Goal: Task Accomplishment & Management: Manage account settings

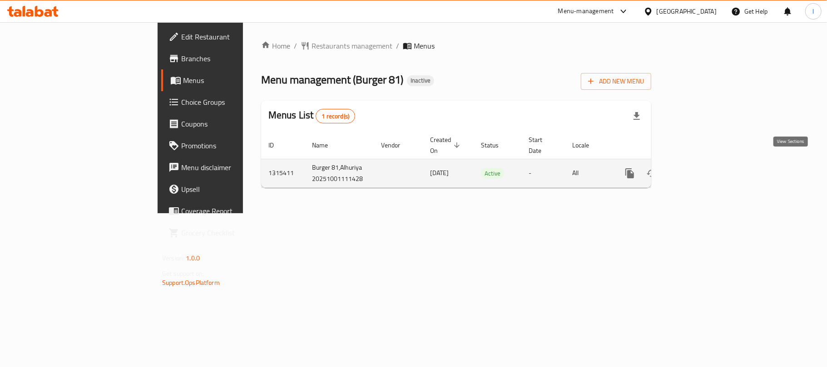
click at [699, 169] on icon "enhanced table" at bounding box center [695, 173] width 8 height 8
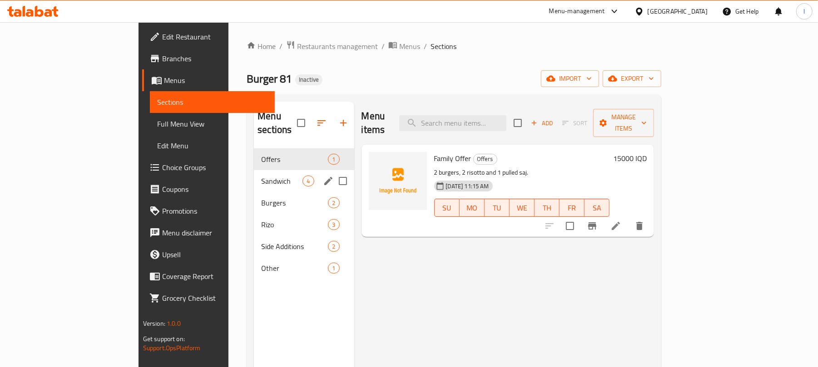
click at [254, 177] on div "Sandwich 4" at bounding box center [304, 181] width 100 height 22
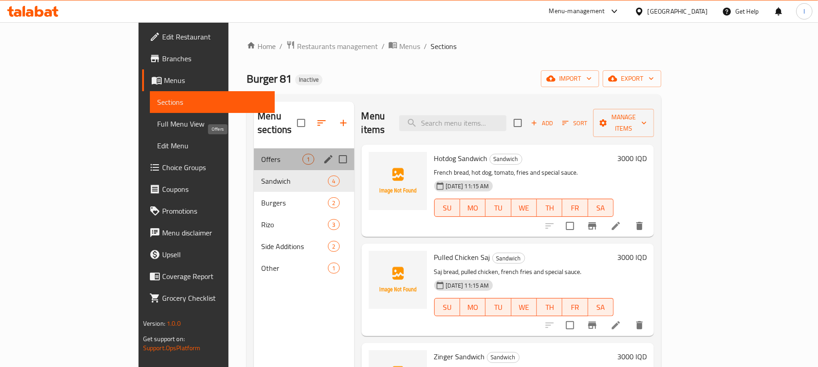
click at [261, 154] on span "Offers" at bounding box center [281, 159] width 41 height 11
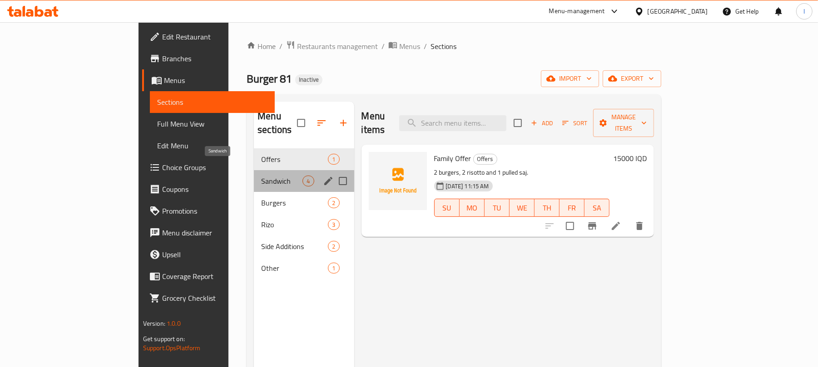
click at [261, 176] on span "Sandwich" at bounding box center [281, 181] width 41 height 11
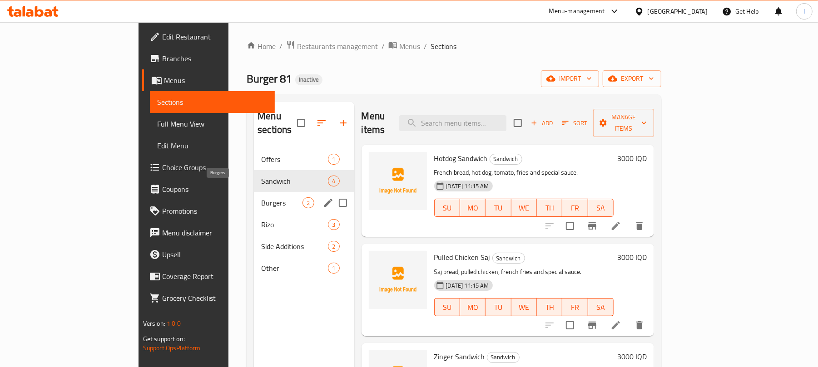
click at [261, 198] on span "Burgers" at bounding box center [281, 203] width 41 height 11
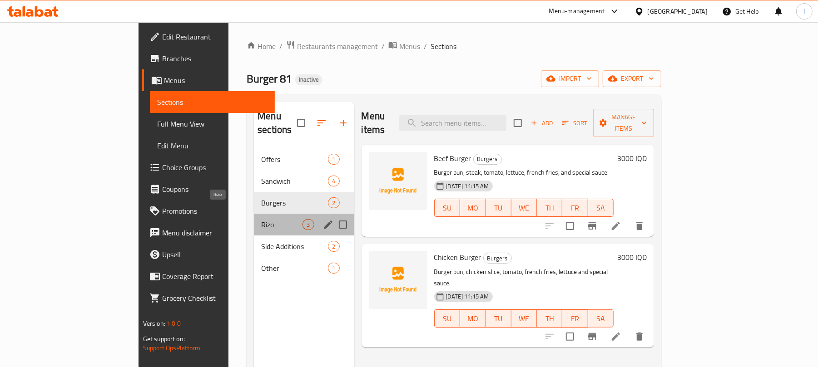
click at [261, 219] on span "Rizo" at bounding box center [281, 224] width 41 height 11
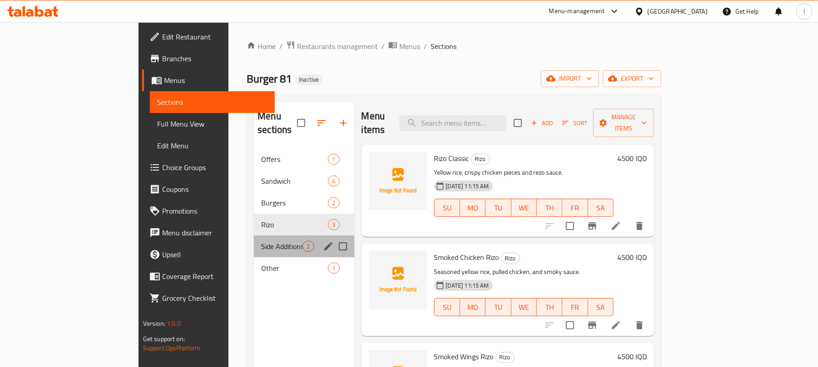
click at [254, 236] on div "Side Additions 2" at bounding box center [304, 247] width 100 height 22
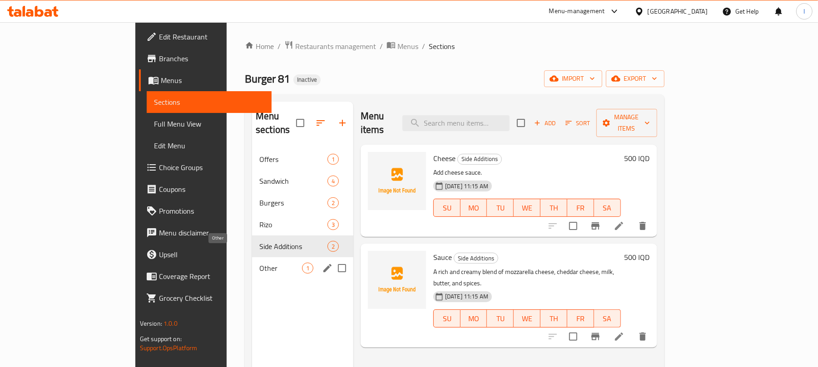
click at [259, 263] on span "Other" at bounding box center [280, 268] width 43 height 11
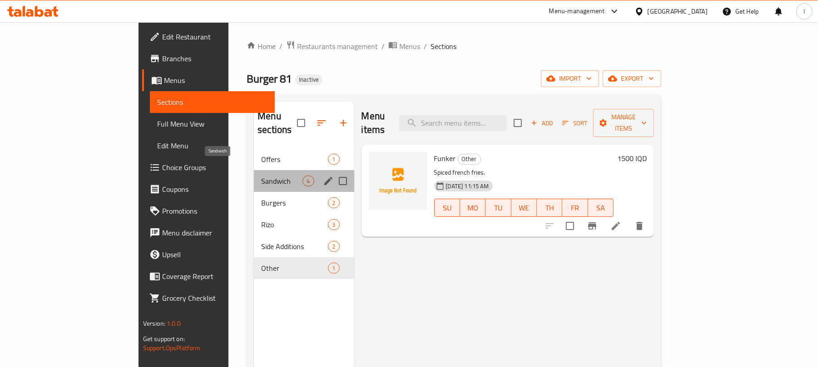
click at [261, 176] on span "Sandwich" at bounding box center [281, 181] width 41 height 11
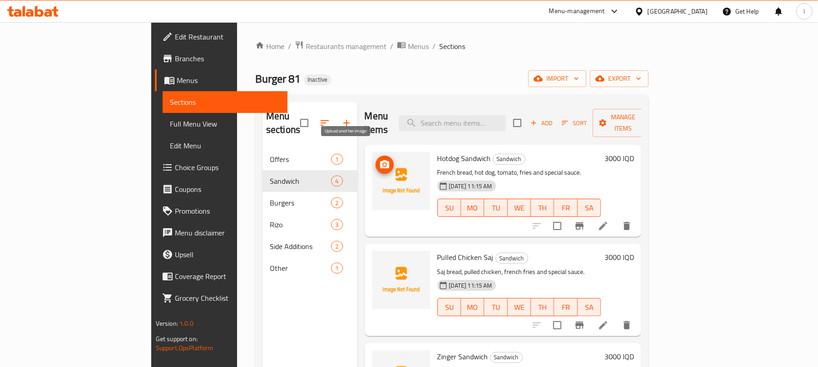
click at [383, 163] on circle "upload picture" at bounding box center [384, 164] width 3 height 3
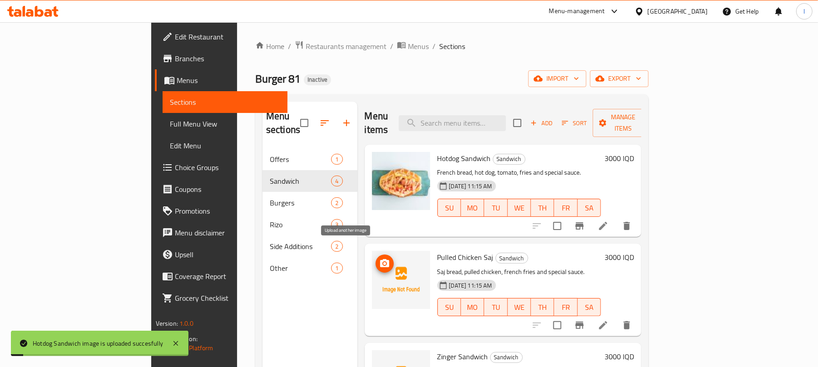
click at [380, 259] on icon "upload picture" at bounding box center [384, 263] width 9 height 8
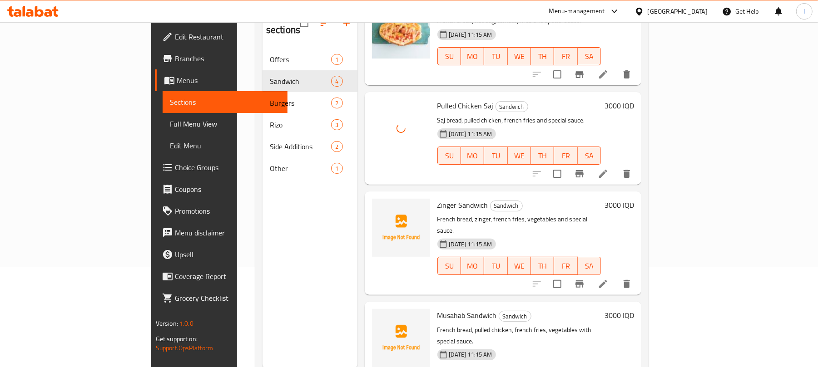
scroll to position [128, 0]
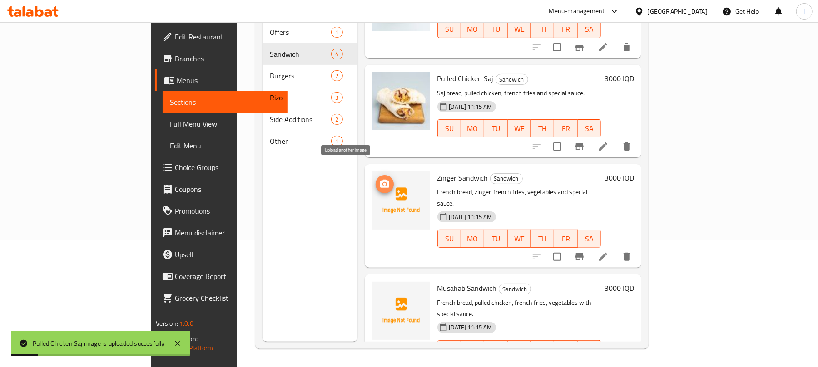
click at [379, 179] on icon "upload picture" at bounding box center [384, 184] width 11 height 11
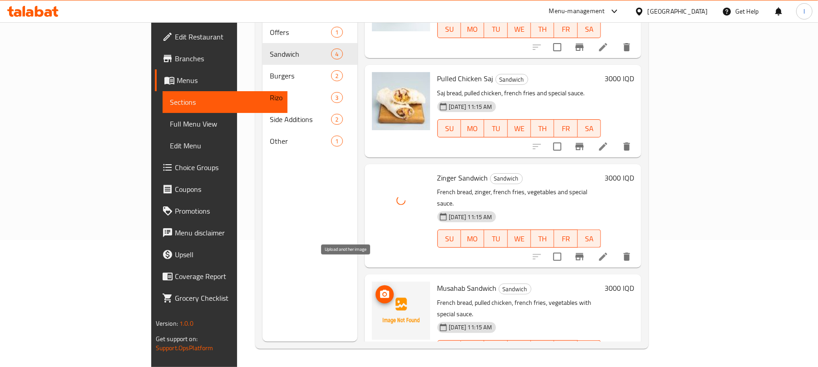
click at [380, 290] on icon "upload picture" at bounding box center [384, 294] width 9 height 8
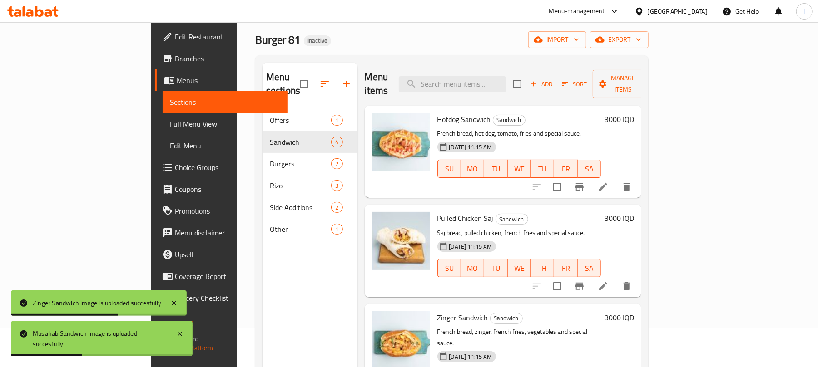
scroll to position [0, 0]
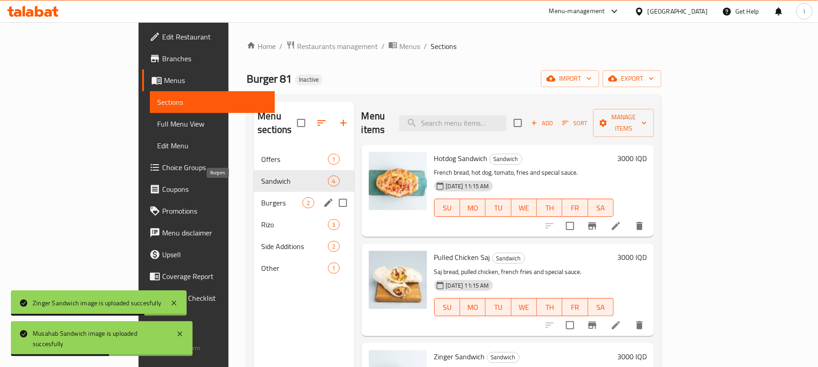
click at [261, 198] on span "Burgers" at bounding box center [281, 203] width 41 height 11
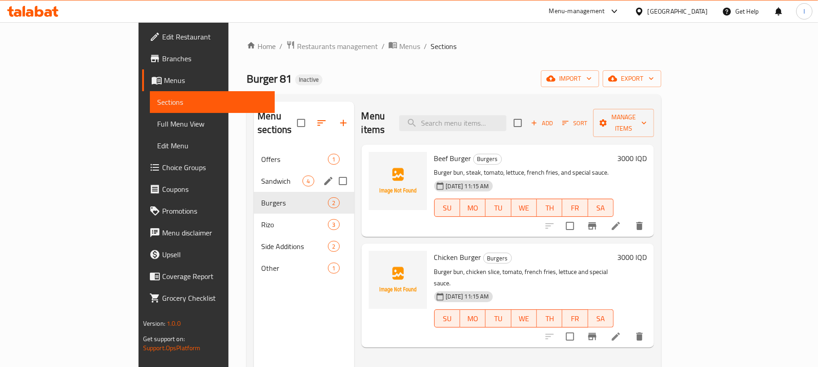
click at [267, 174] on div "Sandwich 4" at bounding box center [304, 181] width 100 height 22
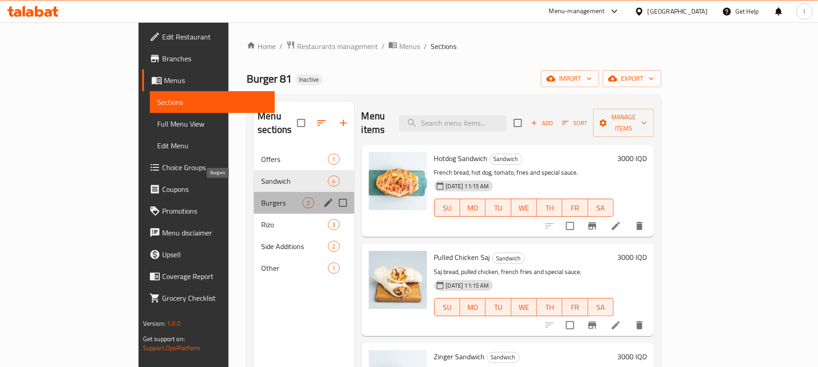
click at [261, 198] on span "Burgers" at bounding box center [281, 203] width 41 height 11
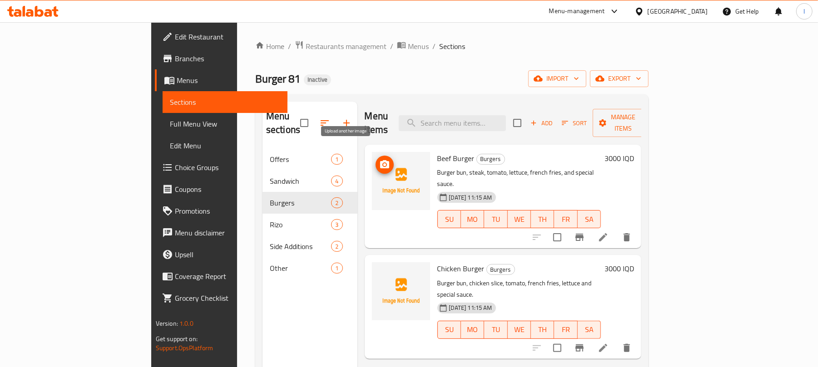
click at [379, 159] on icon "upload picture" at bounding box center [384, 164] width 11 height 11
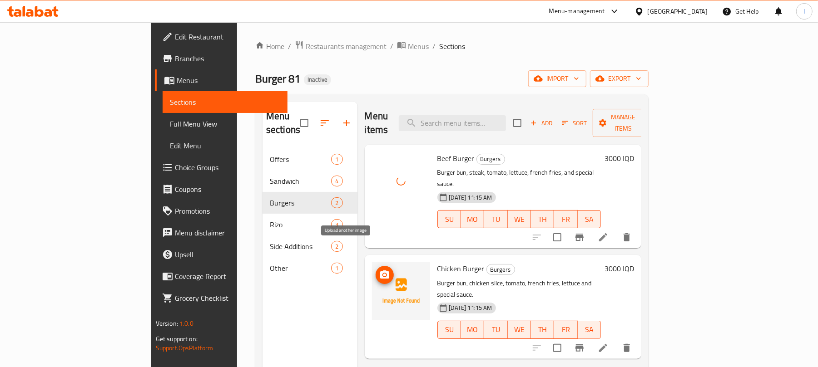
click at [380, 271] on icon "upload picture" at bounding box center [384, 275] width 9 height 8
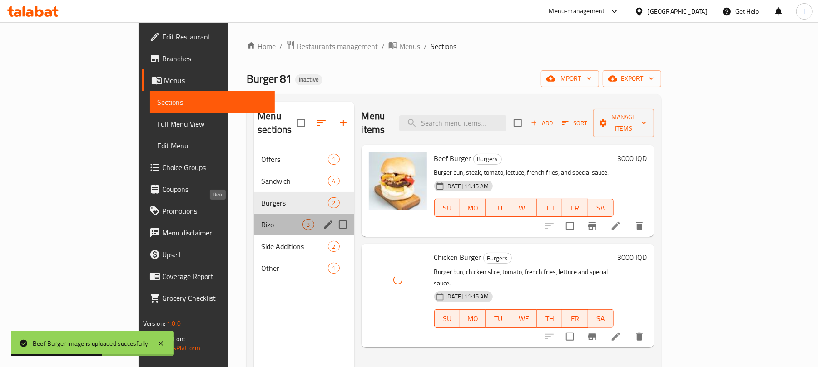
click at [261, 219] on span "Rizo" at bounding box center [281, 224] width 41 height 11
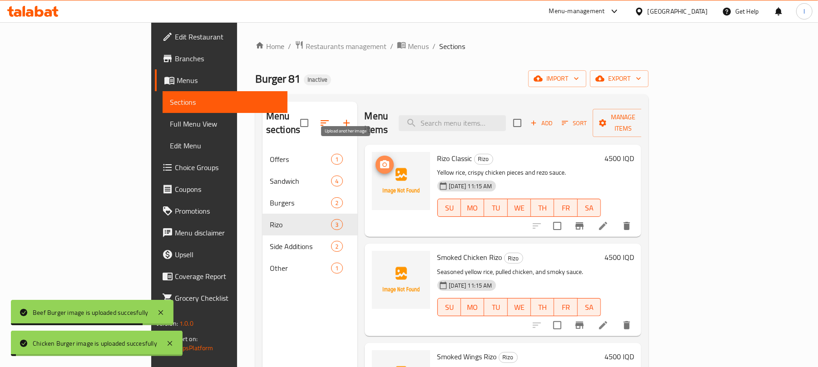
click at [380, 160] on icon "upload picture" at bounding box center [384, 164] width 9 height 8
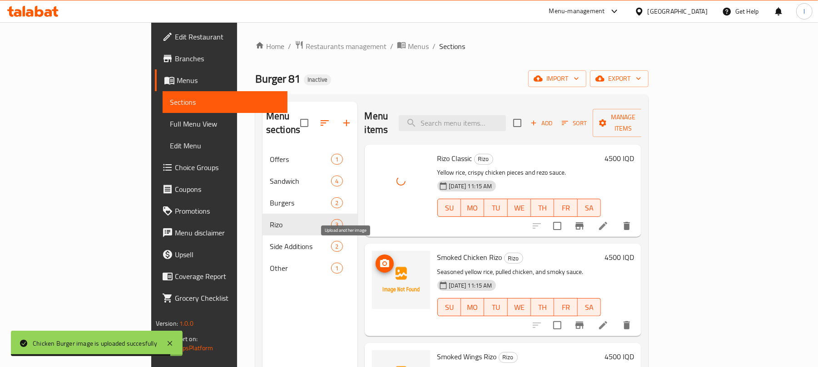
click at [380, 259] on icon "upload picture" at bounding box center [384, 263] width 9 height 8
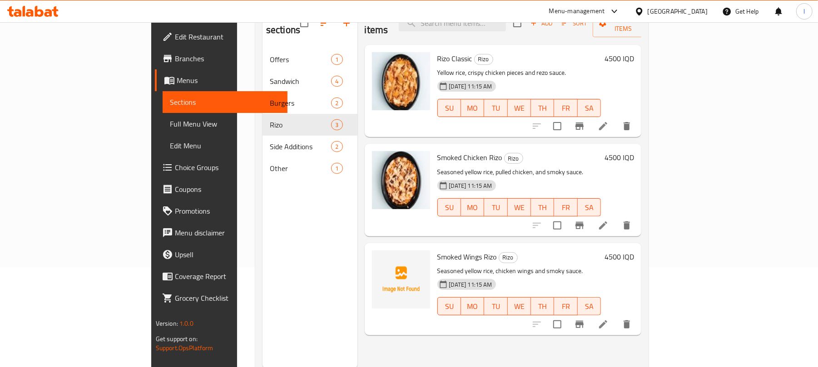
scroll to position [128, 0]
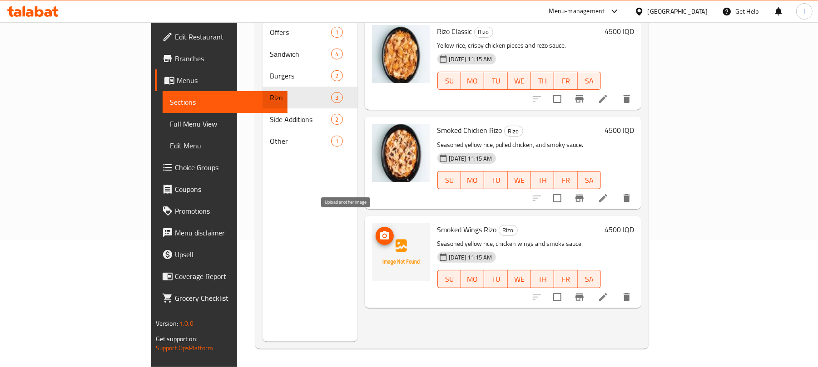
click at [376, 227] on button "upload picture" at bounding box center [385, 236] width 18 height 18
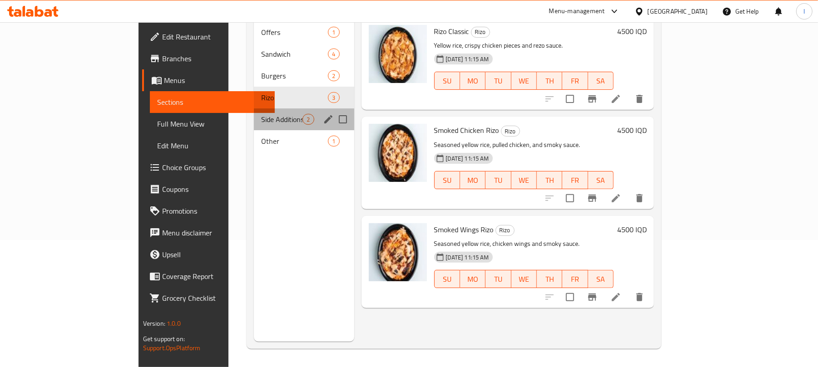
click at [254, 115] on div "Side Additions 2" at bounding box center [304, 120] width 100 height 22
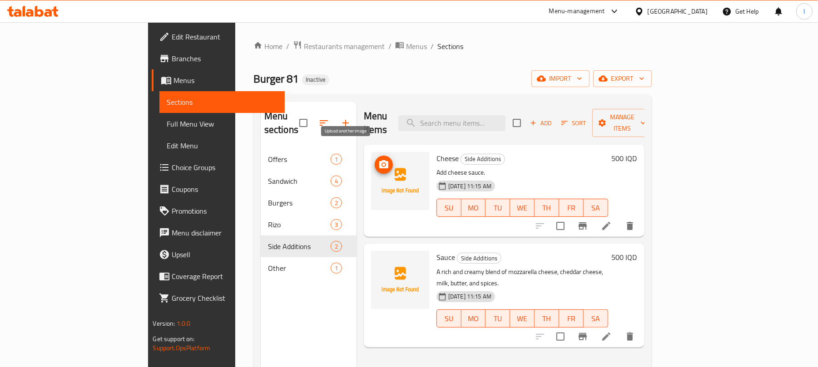
click at [382, 163] on circle "upload picture" at bounding box center [383, 164] width 3 height 3
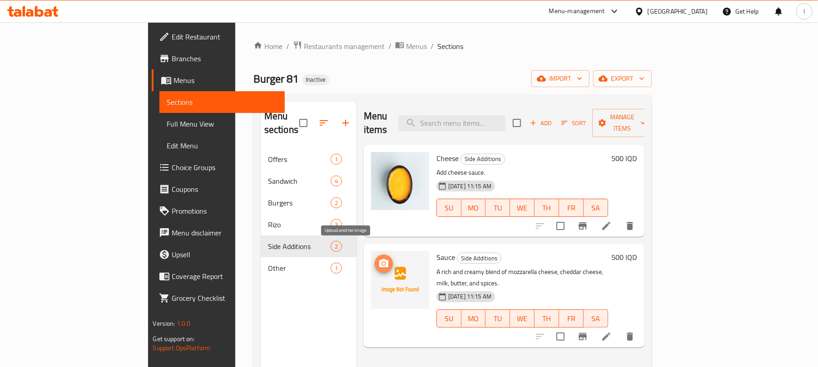
click at [378, 258] on icon "upload picture" at bounding box center [383, 263] width 11 height 11
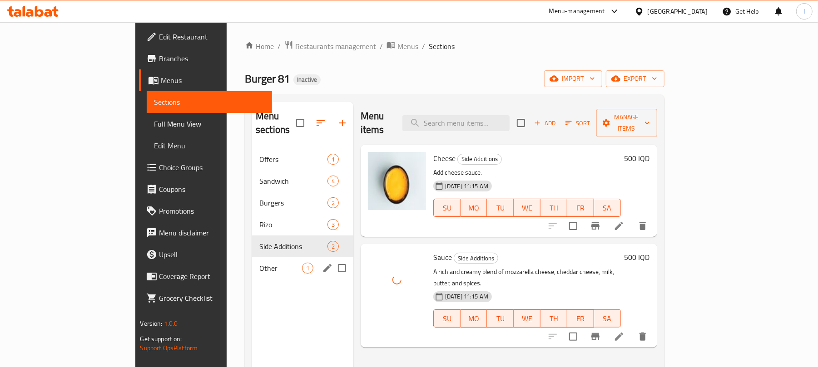
click at [252, 263] on div "Other 1" at bounding box center [302, 268] width 101 height 22
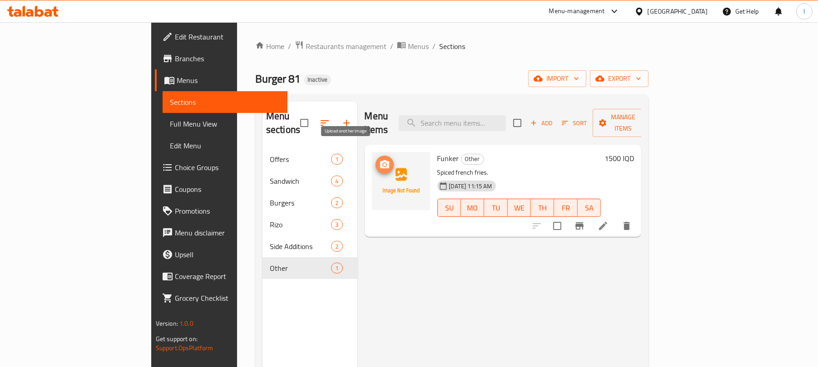
click at [379, 159] on icon "upload picture" at bounding box center [384, 164] width 11 height 11
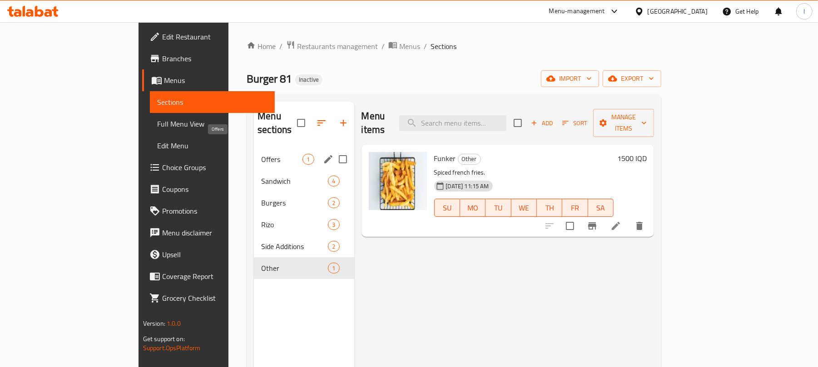
click at [261, 154] on span "Offers" at bounding box center [281, 159] width 41 height 11
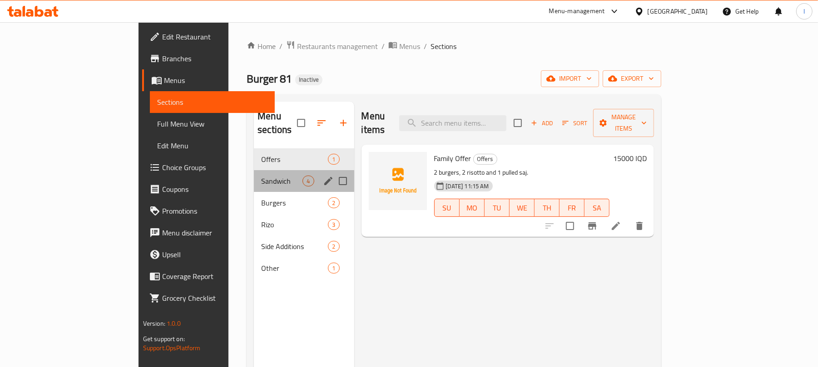
click at [254, 170] on div "Sandwich 4" at bounding box center [304, 181] width 100 height 22
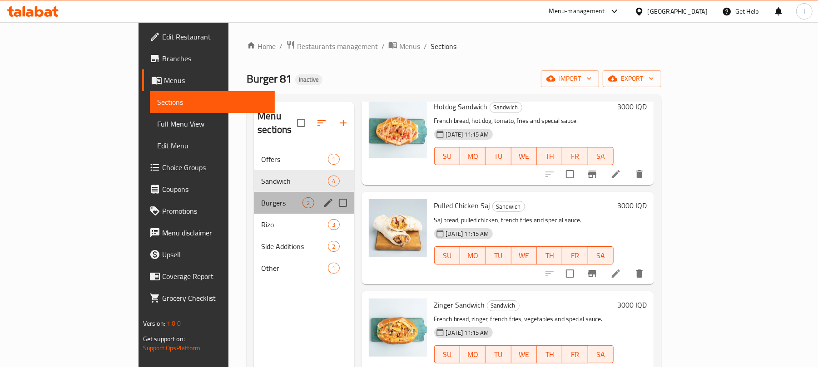
click at [254, 197] on div "Burgers 2" at bounding box center [304, 203] width 100 height 22
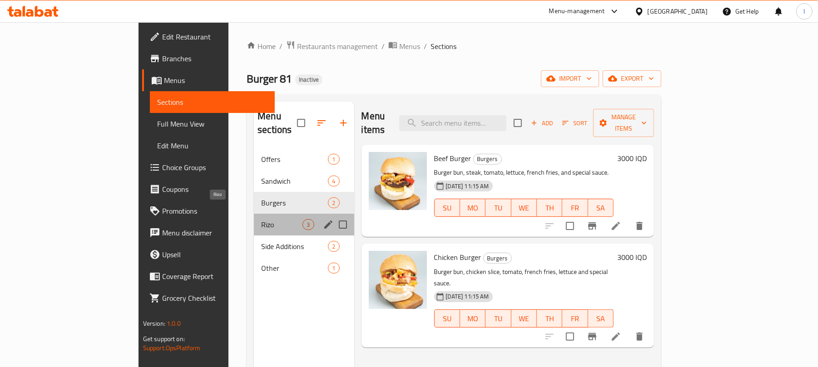
click at [261, 219] on span "Rizo" at bounding box center [281, 224] width 41 height 11
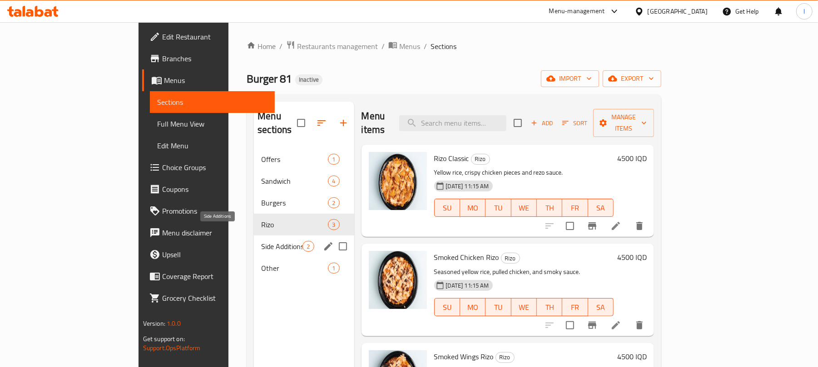
click at [261, 241] on span "Side Additions" at bounding box center [281, 246] width 41 height 11
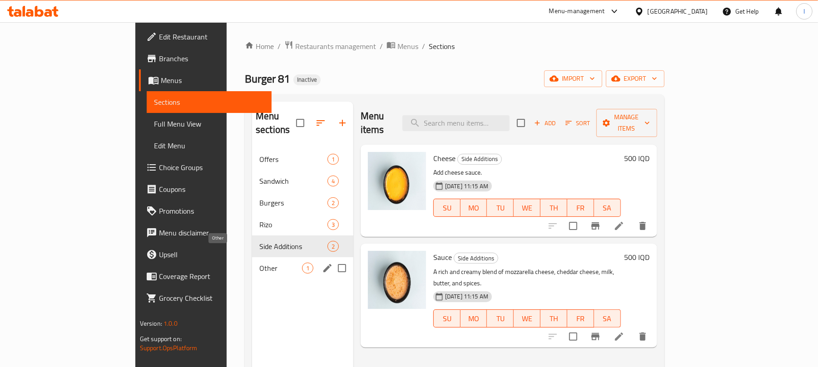
click at [259, 263] on span "Other" at bounding box center [280, 268] width 43 height 11
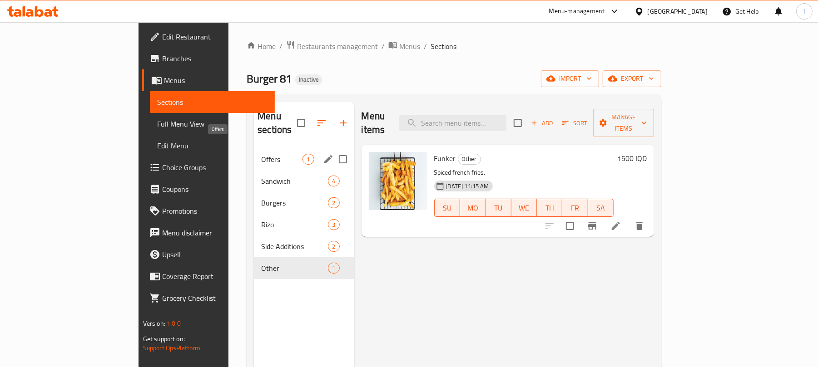
click at [254, 148] on div "Offers 1" at bounding box center [304, 159] width 100 height 22
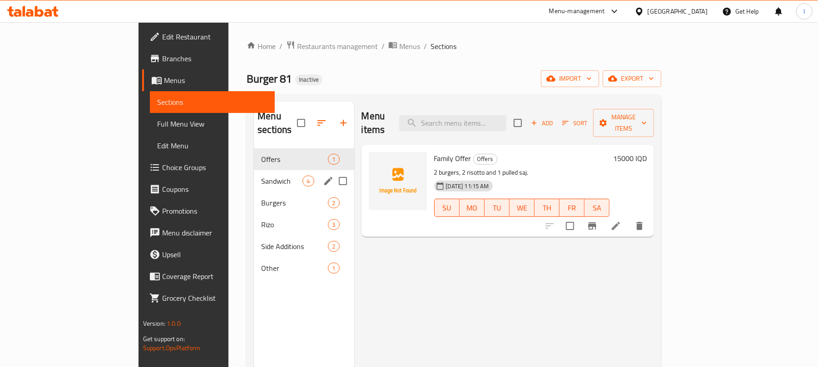
click at [261, 176] on span "Sandwich" at bounding box center [281, 181] width 41 height 11
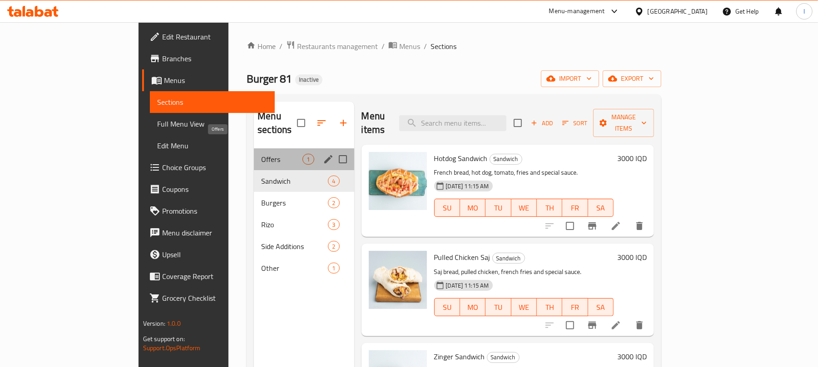
click at [261, 154] on span "Offers" at bounding box center [281, 159] width 41 height 11
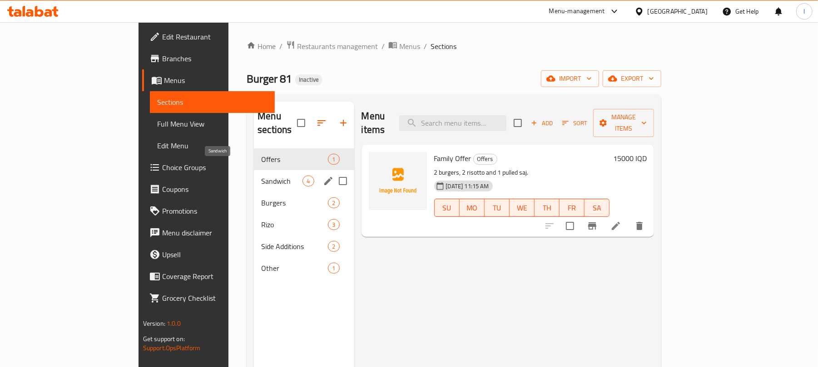
click at [261, 176] on span "Sandwich" at bounding box center [281, 181] width 41 height 11
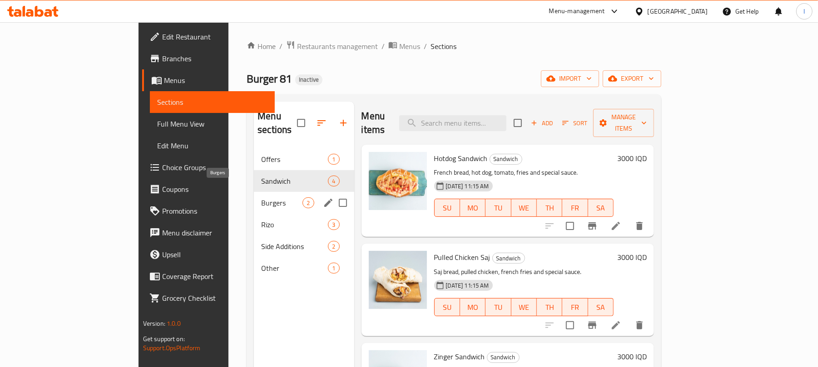
click at [261, 198] on span "Burgers" at bounding box center [281, 203] width 41 height 11
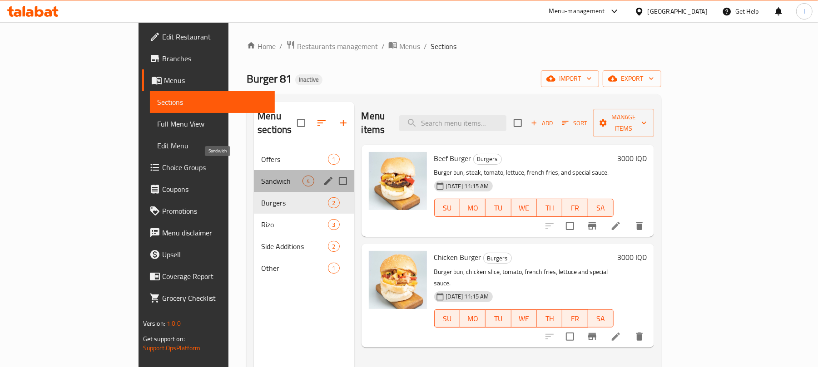
click at [261, 176] on span "Sandwich" at bounding box center [281, 181] width 41 height 11
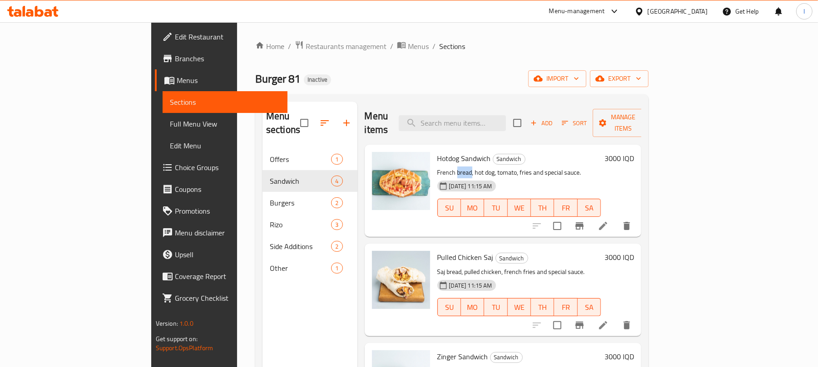
drag, startPoint x: 419, startPoint y: 154, endPoint x: 434, endPoint y: 155, distance: 15.4
click at [437, 167] on p "French bread, hot dog, tomato, fries and special sauce." at bounding box center [519, 172] width 164 height 11
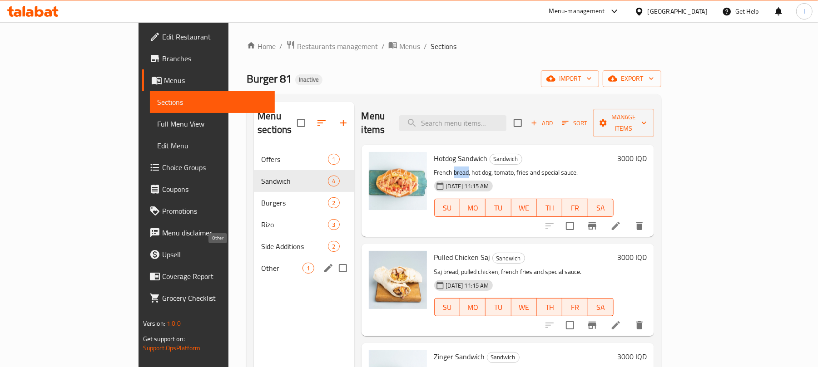
click at [261, 263] on span "Other" at bounding box center [281, 268] width 41 height 11
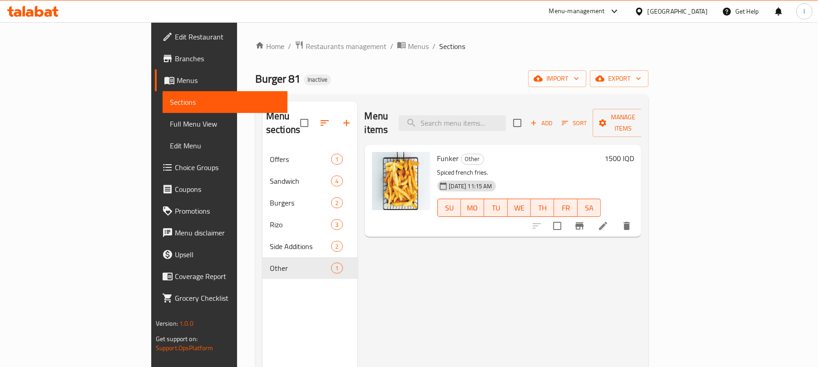
click at [608, 221] on icon at bounding box center [603, 226] width 11 height 11
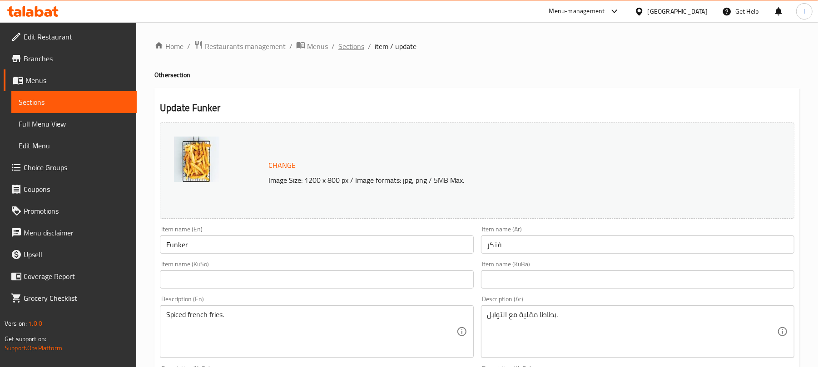
click at [356, 41] on span "Sections" at bounding box center [351, 46] width 26 height 11
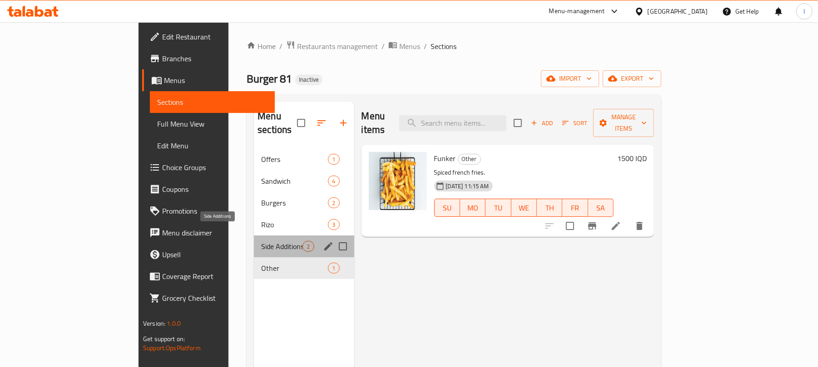
click at [261, 241] on span "Side Additions" at bounding box center [281, 246] width 41 height 11
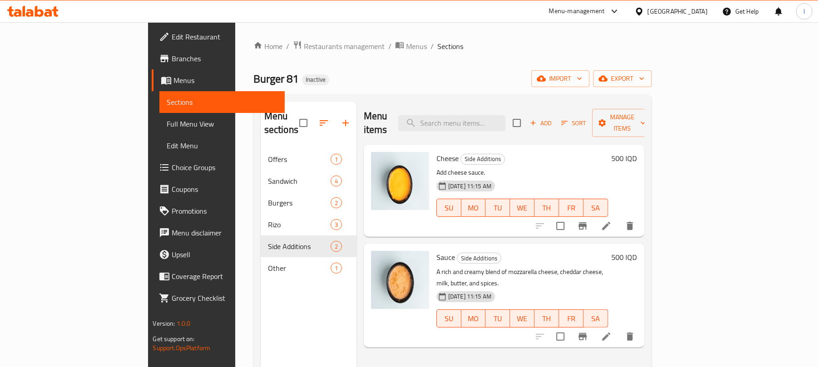
click at [619, 218] on li at bounding box center [605, 226] width 25 height 16
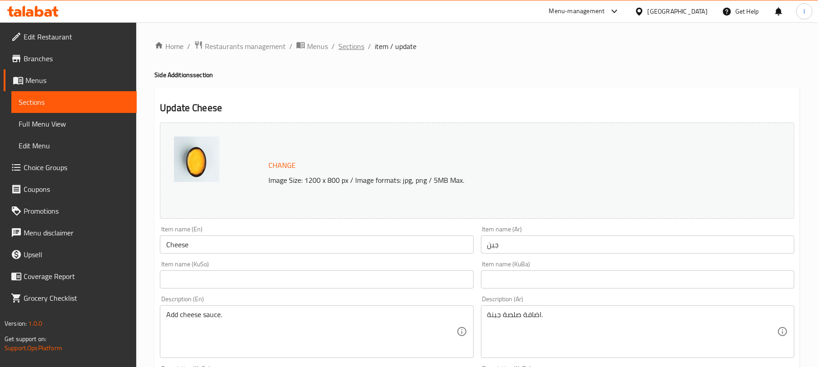
click at [351, 47] on span "Sections" at bounding box center [351, 46] width 26 height 11
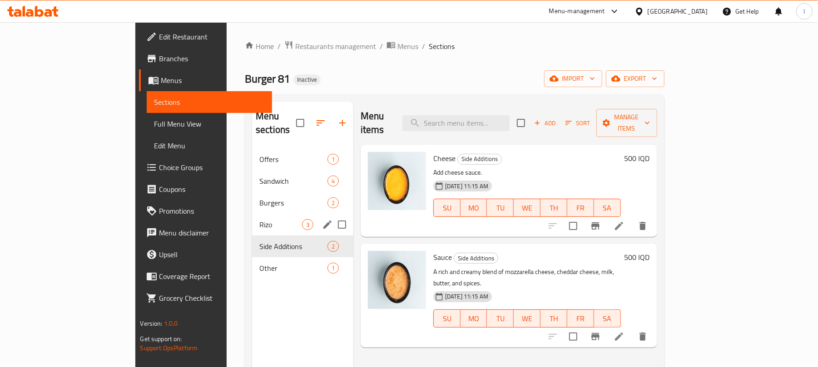
click at [252, 214] on div "Rizo 3" at bounding box center [302, 225] width 101 height 22
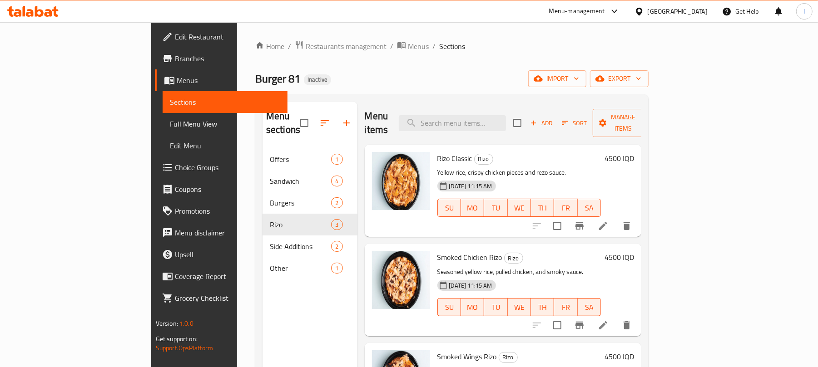
click at [607, 222] on icon at bounding box center [603, 226] width 8 height 8
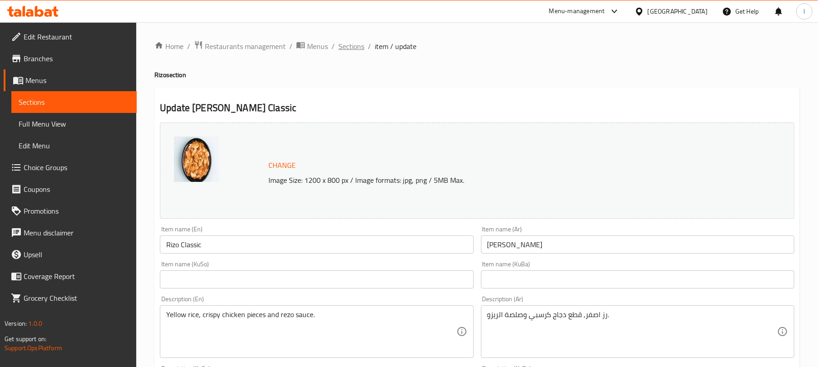
click at [352, 49] on span "Sections" at bounding box center [351, 46] width 26 height 11
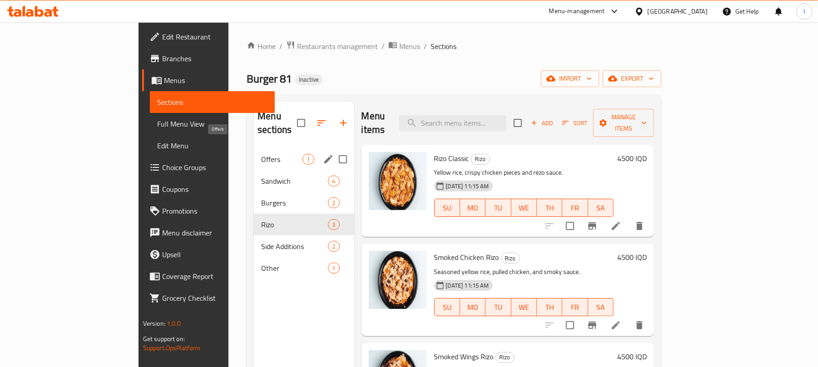
click at [261, 154] on span "Offers" at bounding box center [281, 159] width 41 height 11
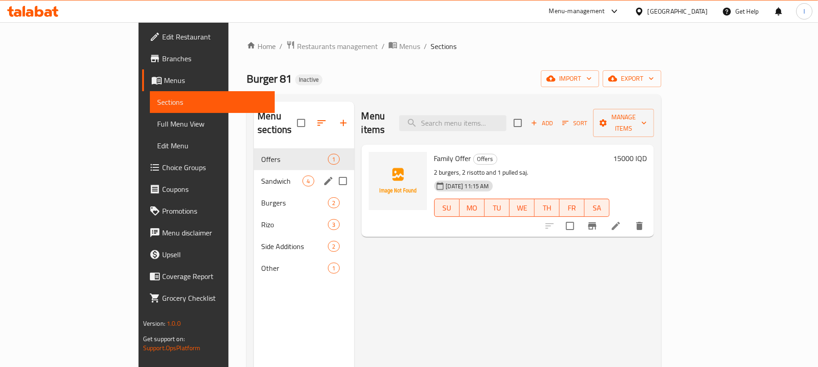
click at [254, 170] on div "Sandwich 4" at bounding box center [304, 181] width 100 height 22
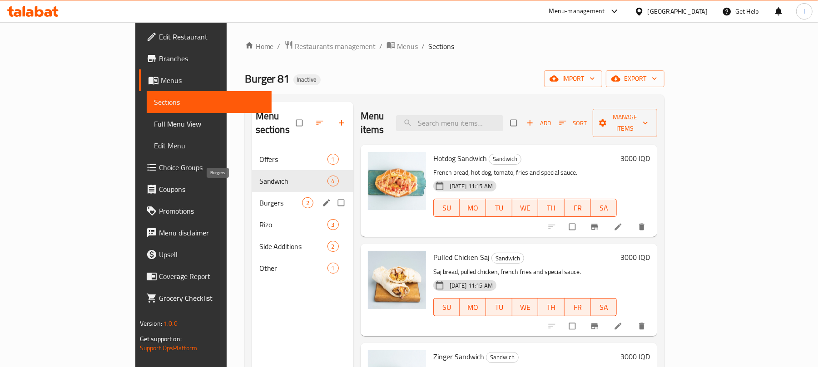
click at [259, 198] on span "Burgers" at bounding box center [280, 203] width 43 height 11
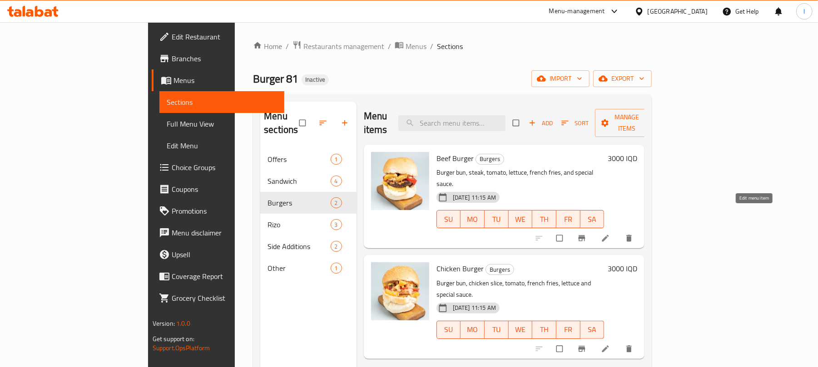
click at [610, 234] on icon at bounding box center [605, 238] width 9 height 9
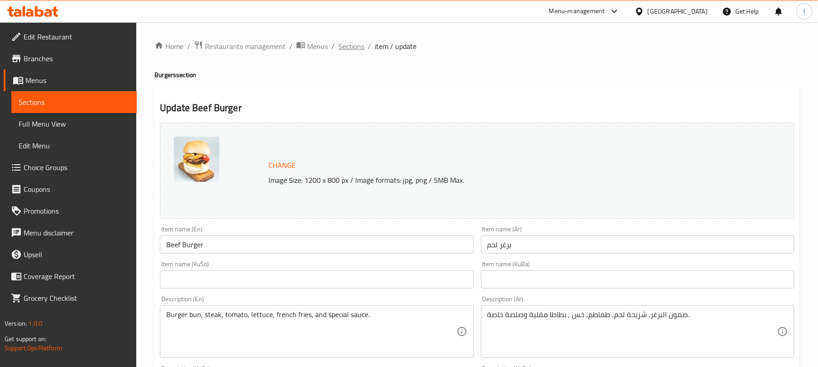
click at [360, 48] on span "Sections" at bounding box center [351, 46] width 26 height 11
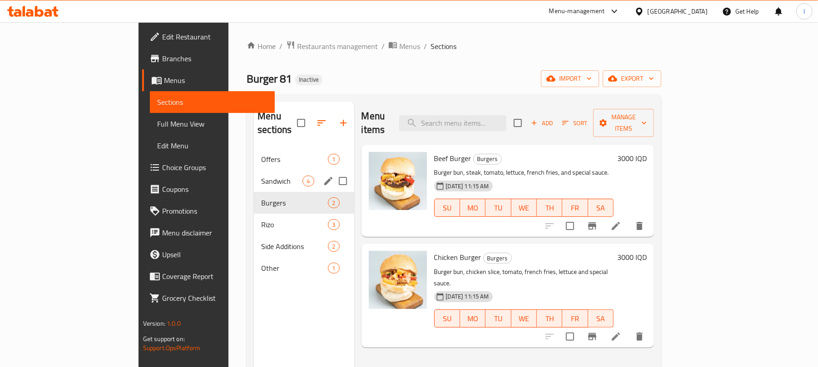
click at [254, 173] on div "Sandwich 4" at bounding box center [304, 181] width 100 height 22
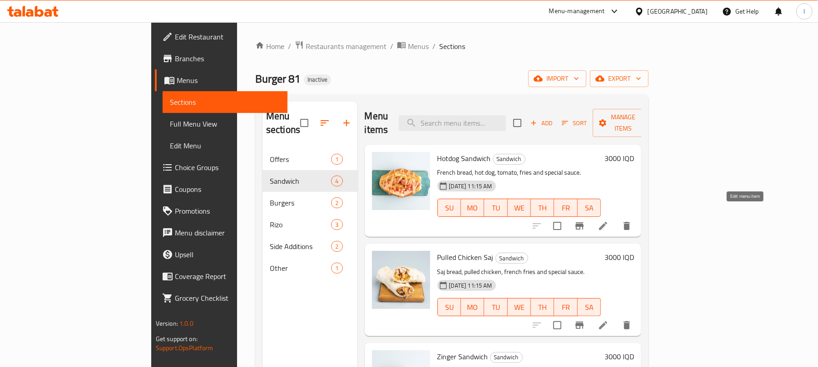
click at [608, 221] on icon at bounding box center [603, 226] width 11 height 11
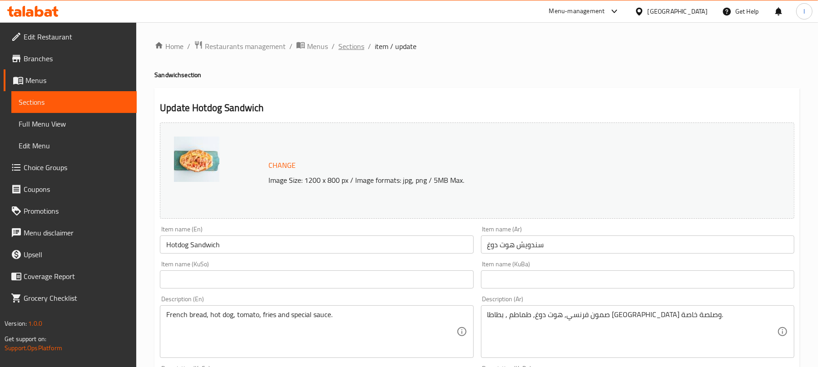
click at [354, 49] on span "Sections" at bounding box center [351, 46] width 26 height 11
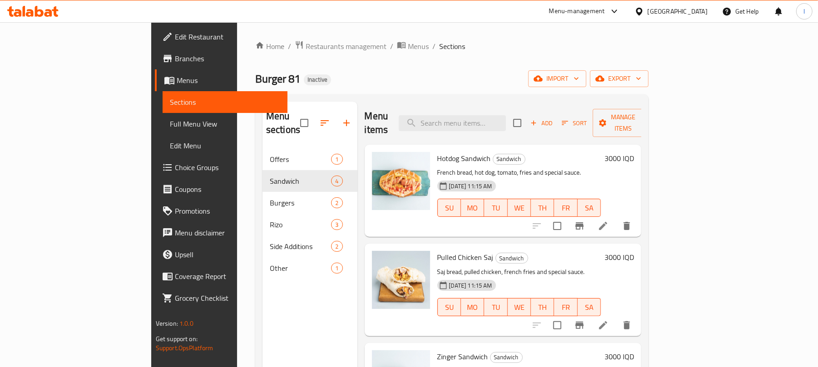
click at [616, 218] on li at bounding box center [602, 226] width 25 height 16
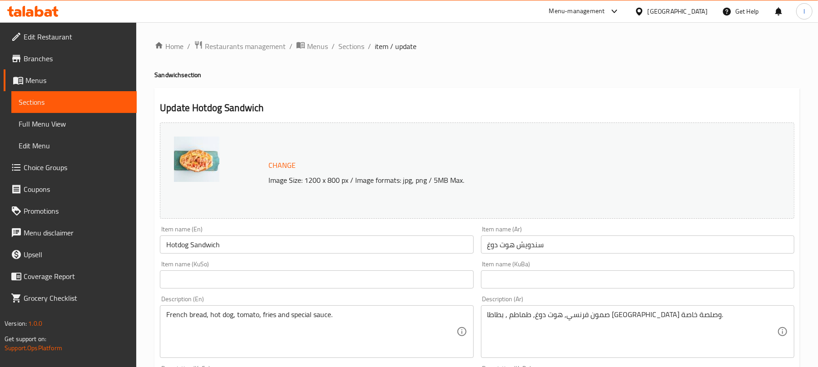
click at [353, 49] on span "Sections" at bounding box center [351, 46] width 26 height 11
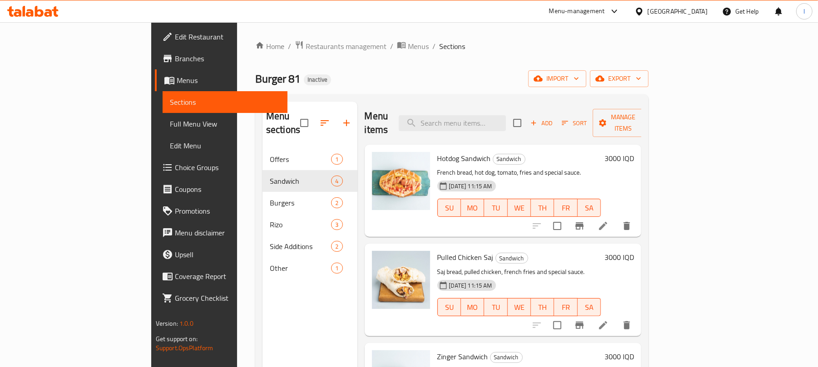
click at [39, 13] on icon at bounding box center [32, 11] width 51 height 11
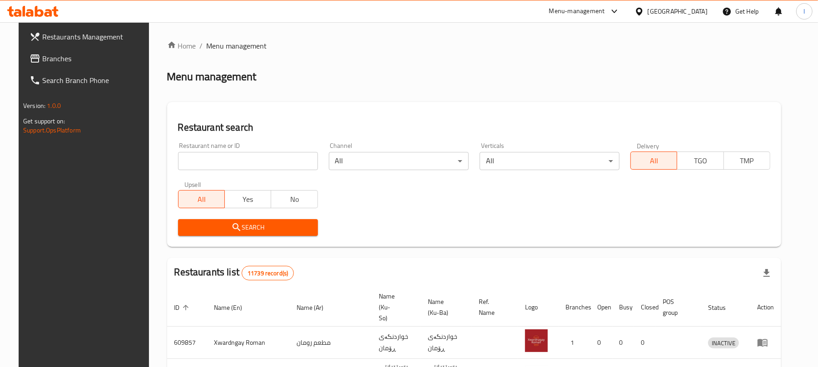
click at [191, 153] on input "search" at bounding box center [248, 161] width 140 height 18
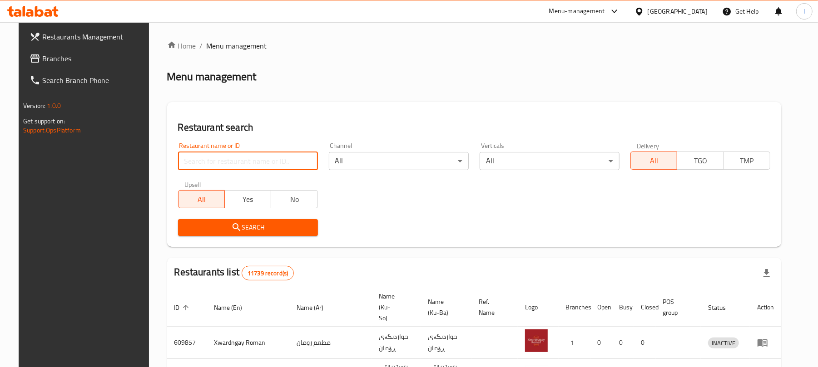
paste input "689380"
type input "689380"
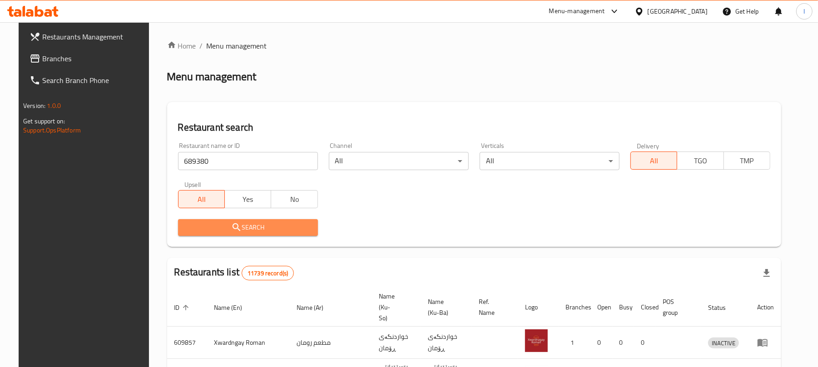
click at [252, 227] on span "Search" at bounding box center [247, 227] width 125 height 11
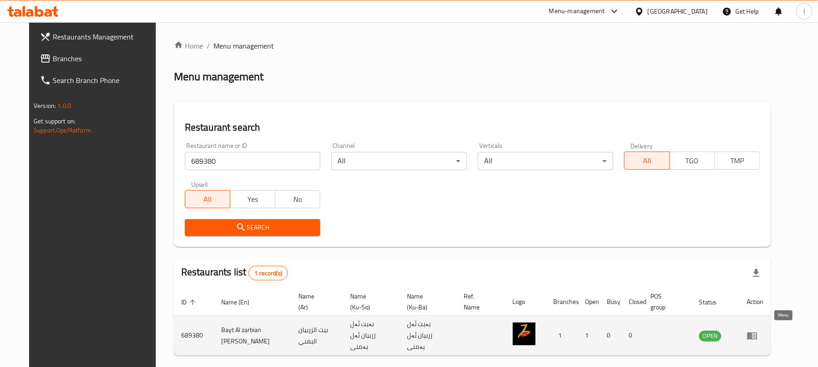
click at [756, 335] on icon "enhanced table" at bounding box center [753, 337] width 3 height 4
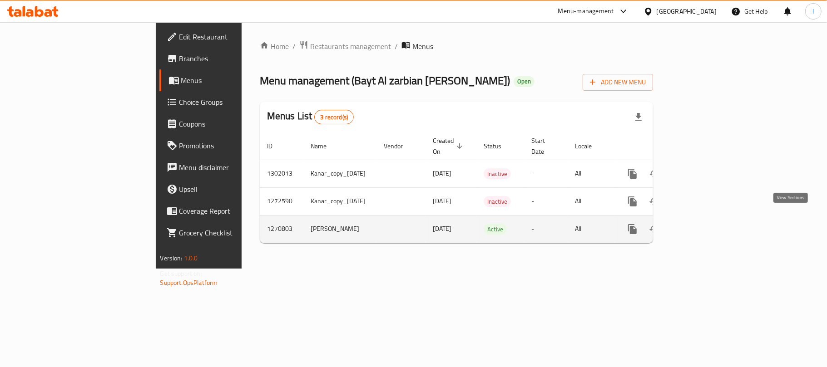
click at [703, 224] on icon "enhanced table" at bounding box center [697, 229] width 11 height 11
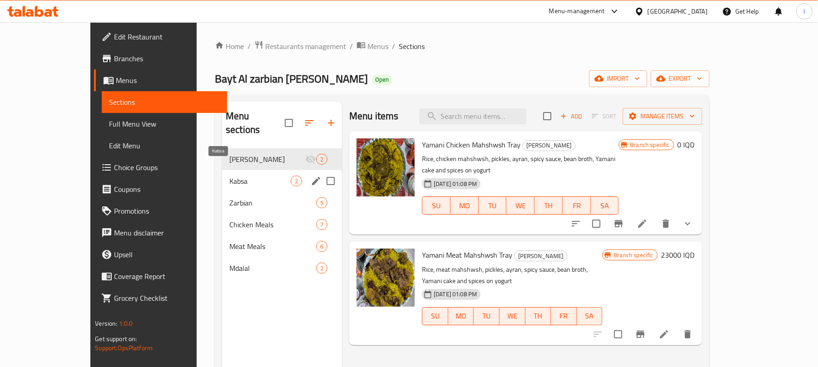
click at [229, 176] on span "Kabsa" at bounding box center [259, 181] width 61 height 11
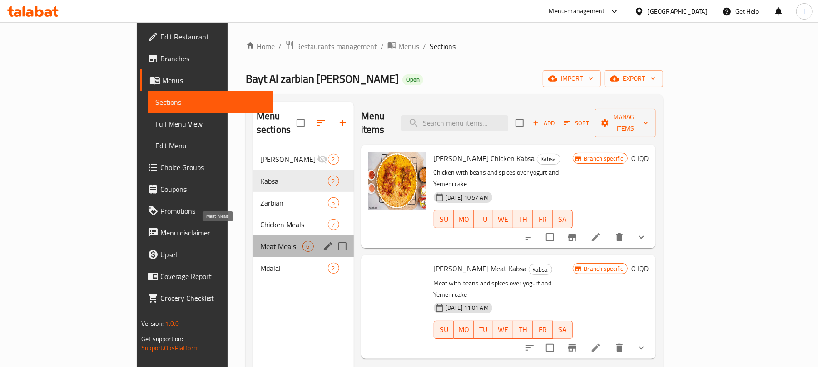
click at [260, 241] on span "Meat Meals" at bounding box center [281, 246] width 42 height 11
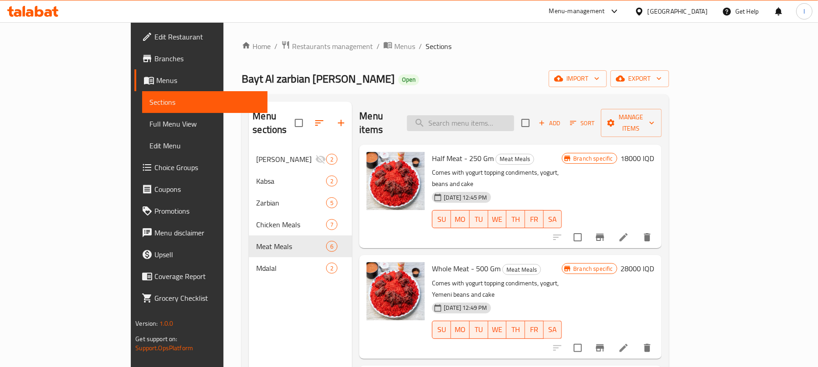
click at [482, 120] on input "search" at bounding box center [460, 123] width 107 height 16
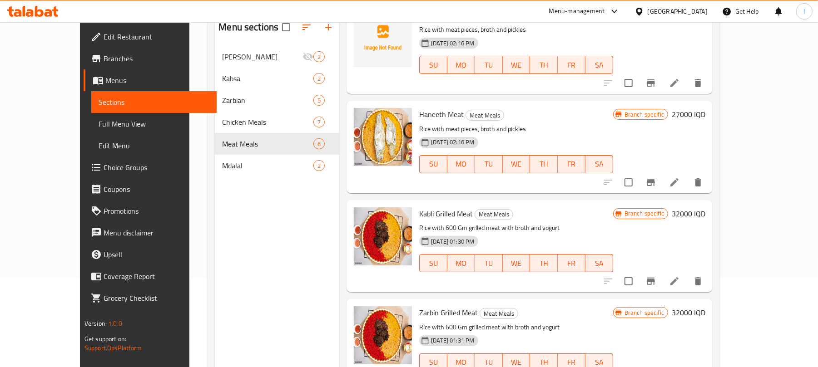
scroll to position [128, 0]
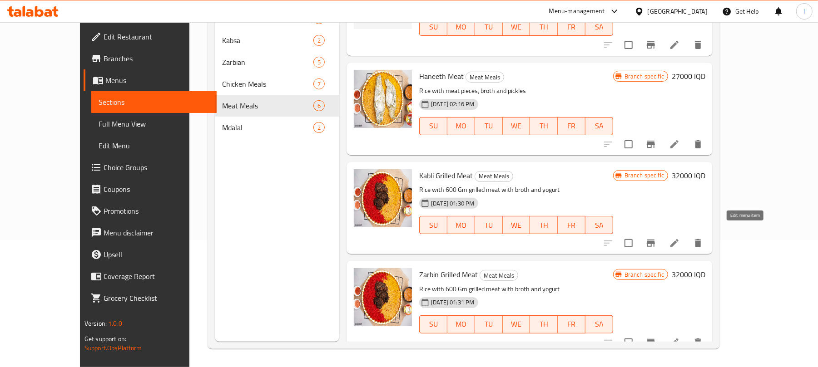
type input "meat"
click at [680, 238] on icon at bounding box center [674, 243] width 11 height 11
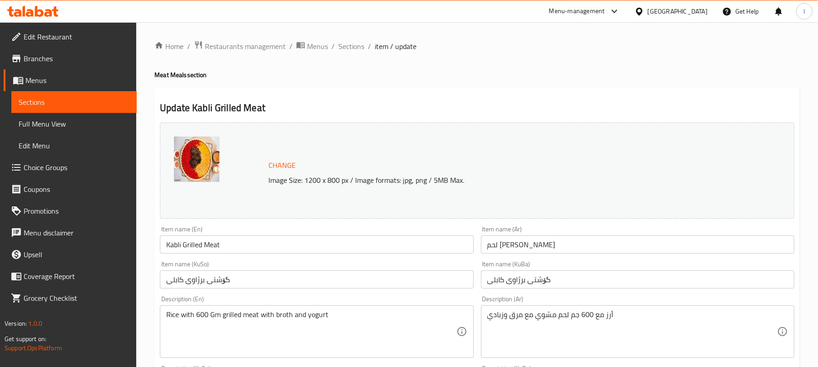
click at [231, 242] on input "Kabli Grilled Meat" at bounding box center [316, 245] width 313 height 18
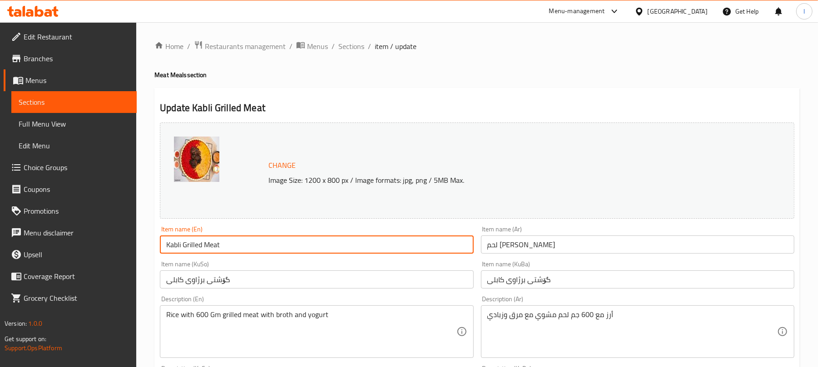
click at [231, 242] on input "Kabli Grilled Meat" at bounding box center [316, 245] width 313 height 18
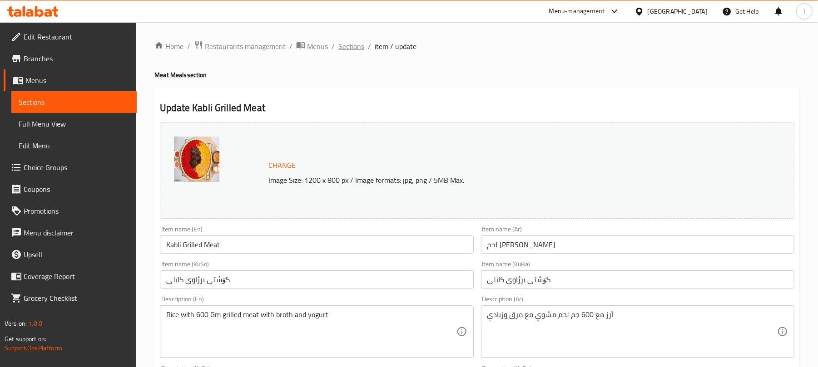
click at [351, 44] on span "Sections" at bounding box center [351, 46] width 26 height 11
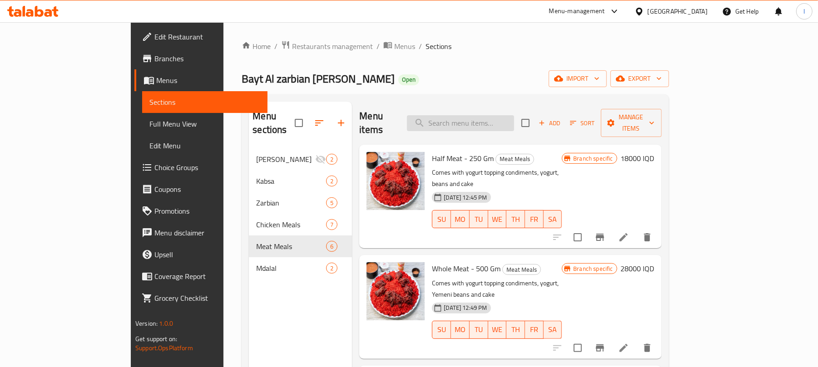
click at [494, 117] on input "search" at bounding box center [460, 123] width 107 height 16
paste input "Kabli Grilled Meat"
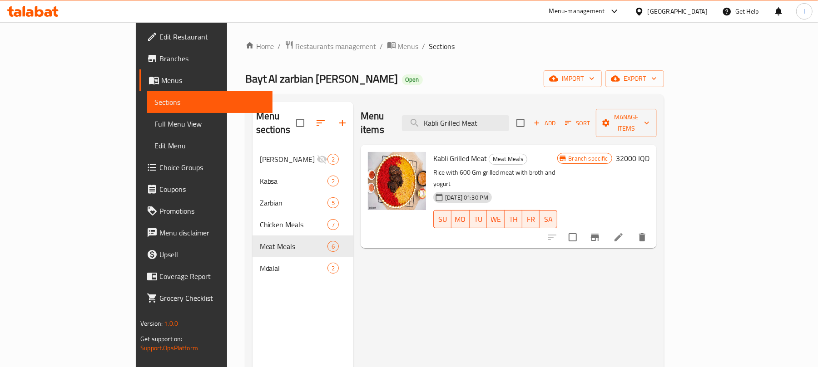
type input "Kabli Grilled Meat"
click at [606, 227] on button "Branch-specific-item" at bounding box center [595, 238] width 22 height 22
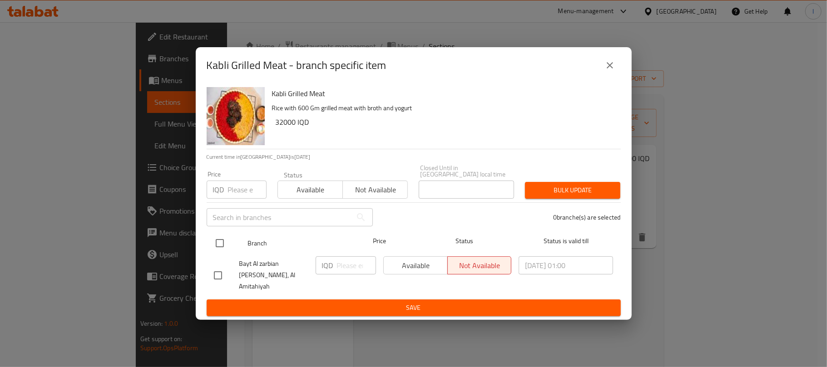
click at [222, 247] on input "checkbox" at bounding box center [219, 243] width 19 height 19
checkbox input "true"
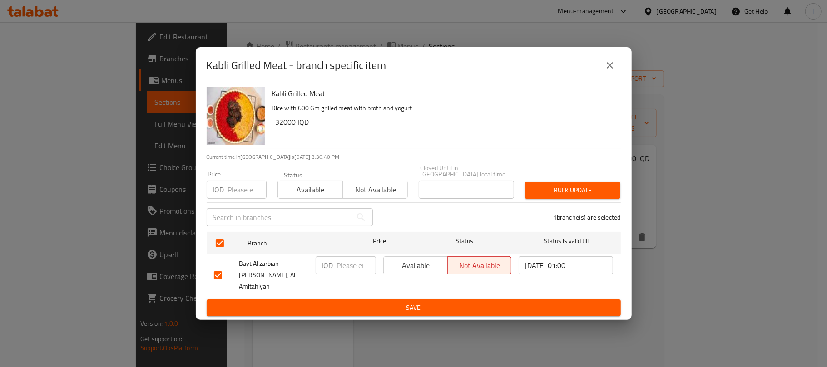
click at [347, 275] on input "number" at bounding box center [356, 266] width 39 height 18
type input "27000"
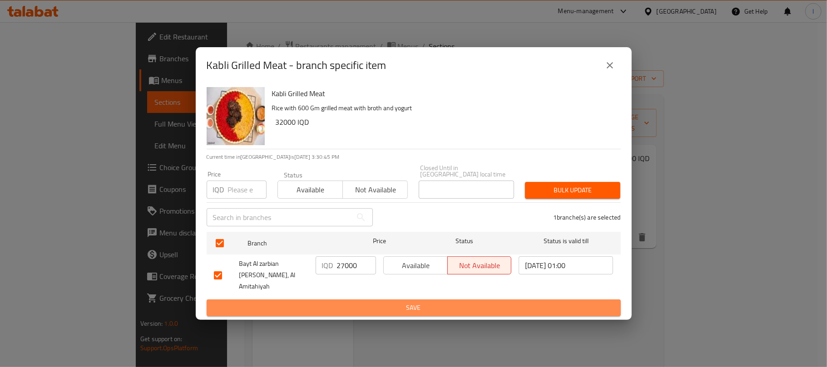
click at [407, 302] on span "Save" at bounding box center [414, 307] width 400 height 11
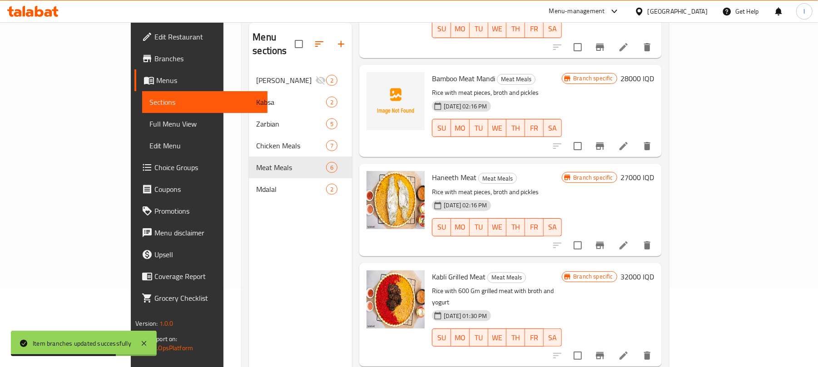
scroll to position [128, 0]
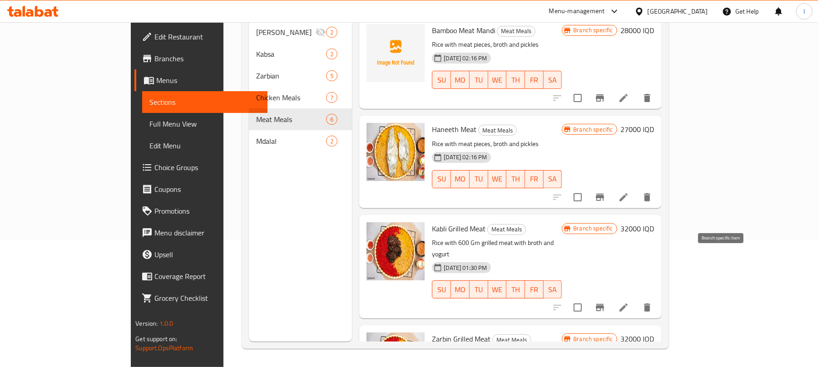
click at [604, 304] on icon "Branch-specific-item" at bounding box center [600, 307] width 8 height 7
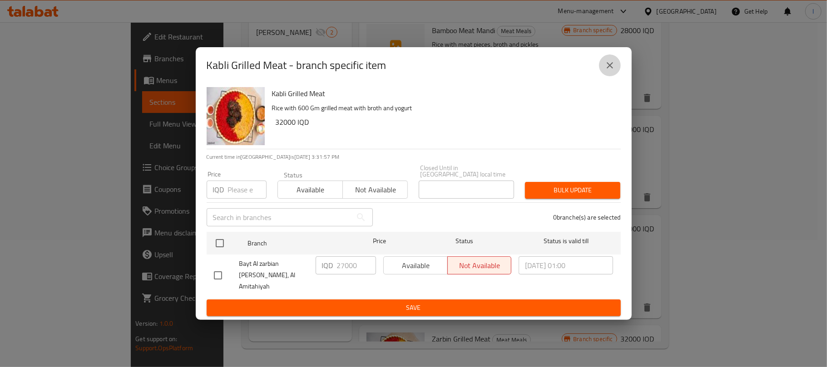
click at [607, 76] on button "close" at bounding box center [610, 65] width 22 height 22
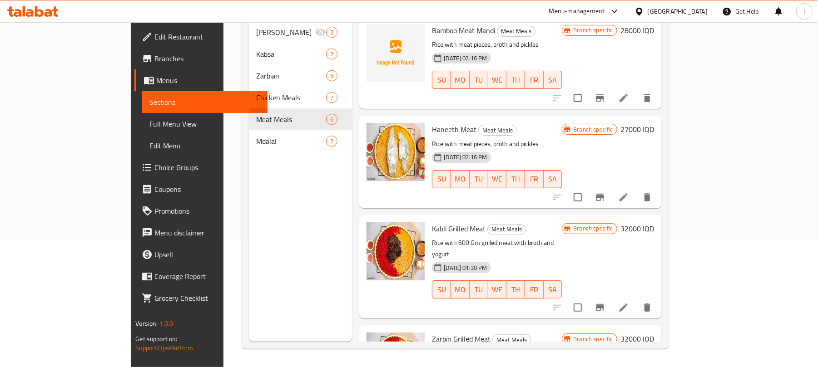
scroll to position [250, 0]
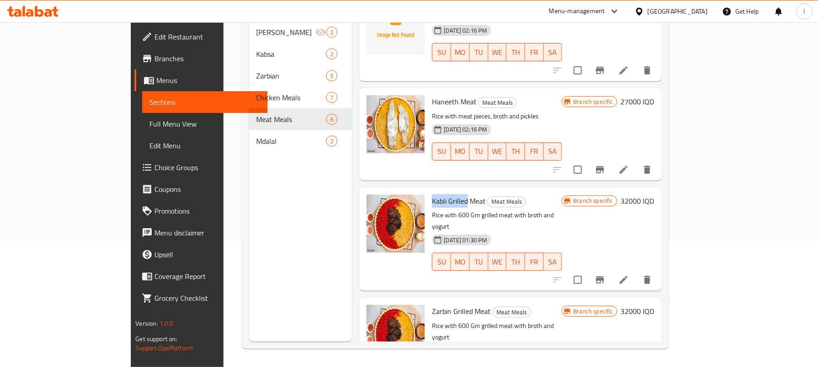
drag, startPoint x: 433, startPoint y: 164, endPoint x: 399, endPoint y: 164, distance: 34.5
click at [432, 194] on span "Kabli Grilled Meat" at bounding box center [459, 201] width 54 height 14
copy span "Kabli Grilled"
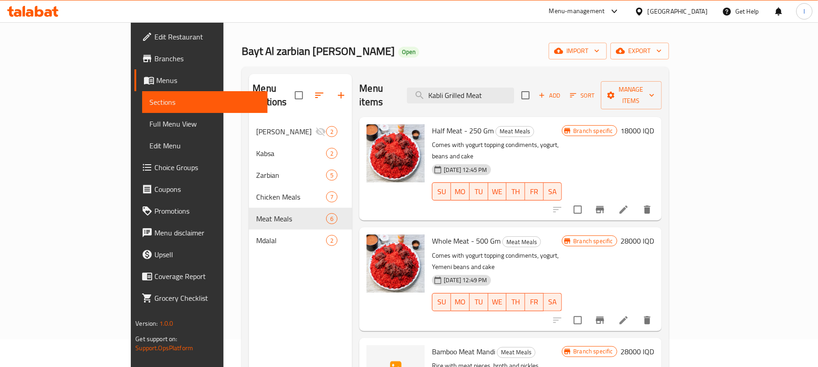
scroll to position [0, 0]
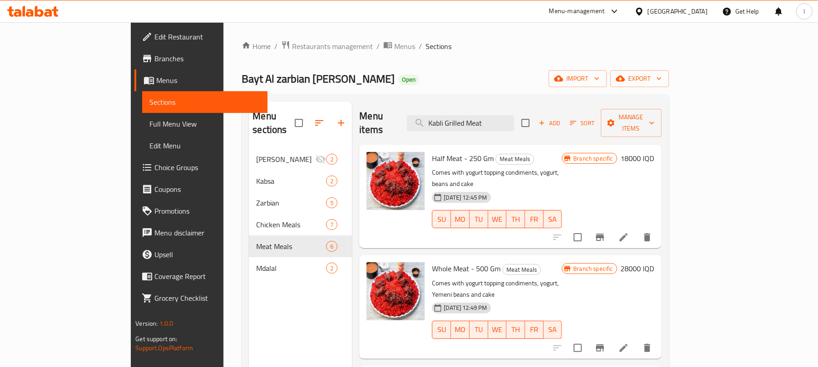
drag, startPoint x: 530, startPoint y: 119, endPoint x: 284, endPoint y: 124, distance: 246.2
click at [284, 124] on div "Menu sections Yamani Mahshwsh 2 Kabsa 2 Zarbian 5 Chicken Meals 7 Meat Meals 6 …" at bounding box center [455, 285] width 412 height 367
paste input "search"
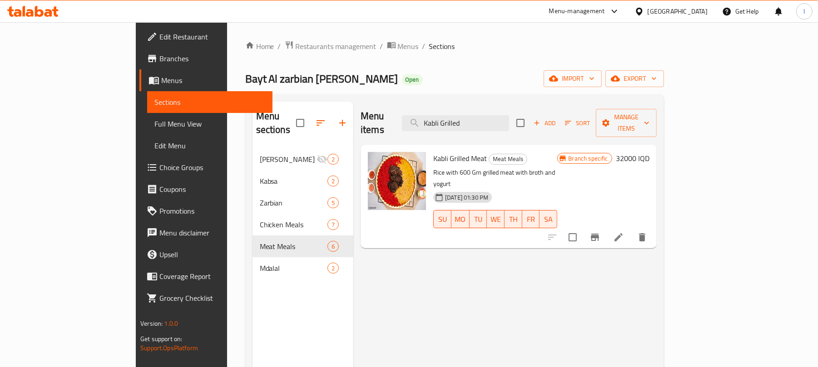
drag, startPoint x: 492, startPoint y: 115, endPoint x: 448, endPoint y: 112, distance: 44.6
click at [448, 112] on div "Menu items Kabli Grilled Add Sort Manage items" at bounding box center [509, 123] width 296 height 43
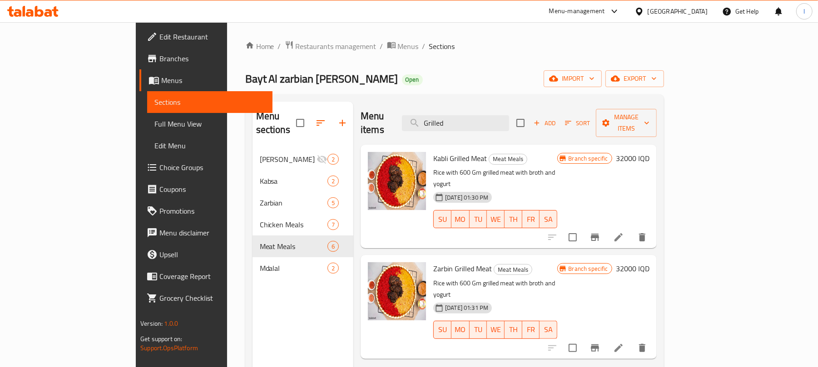
type input "Grilled"
click at [600, 343] on icon "Branch-specific-item" at bounding box center [594, 348] width 11 height 11
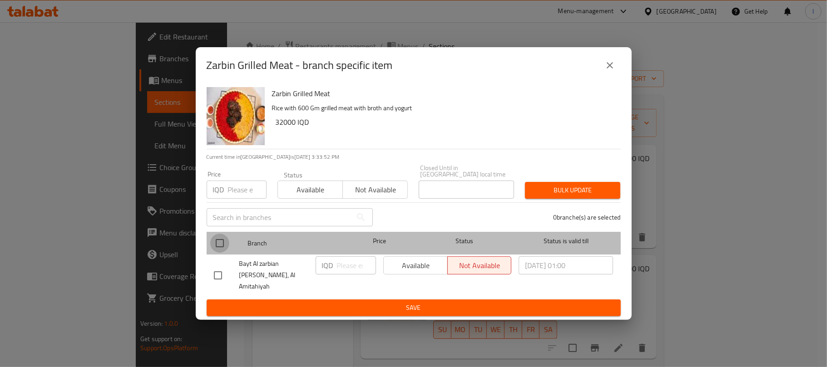
click at [226, 246] on input "checkbox" at bounding box center [219, 243] width 19 height 19
checkbox input "true"
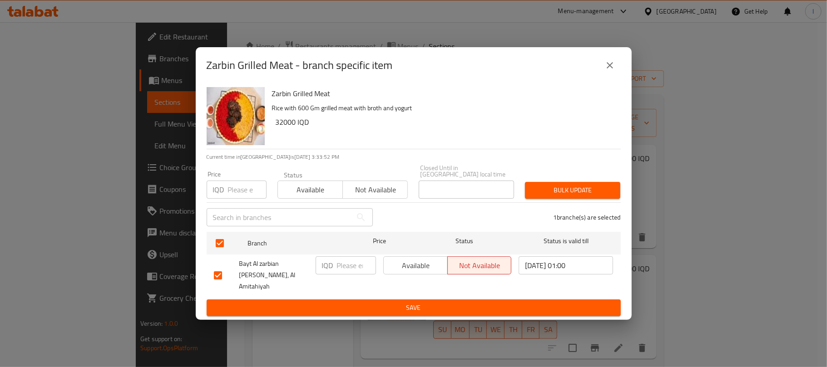
click at [344, 272] on input "number" at bounding box center [356, 266] width 39 height 18
type input "27000"
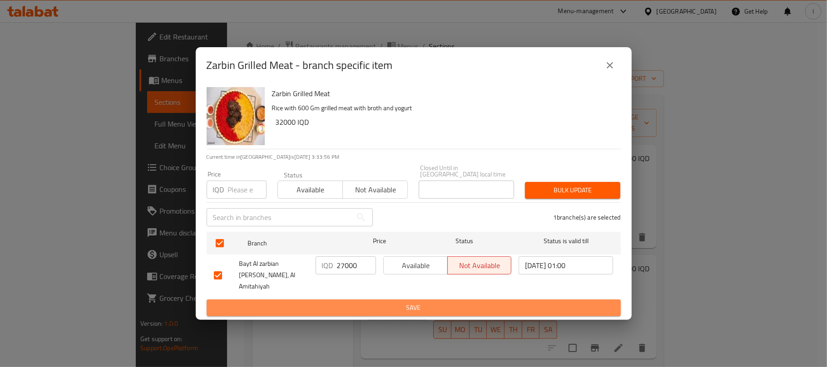
click at [470, 307] on button "Save" at bounding box center [414, 308] width 414 height 17
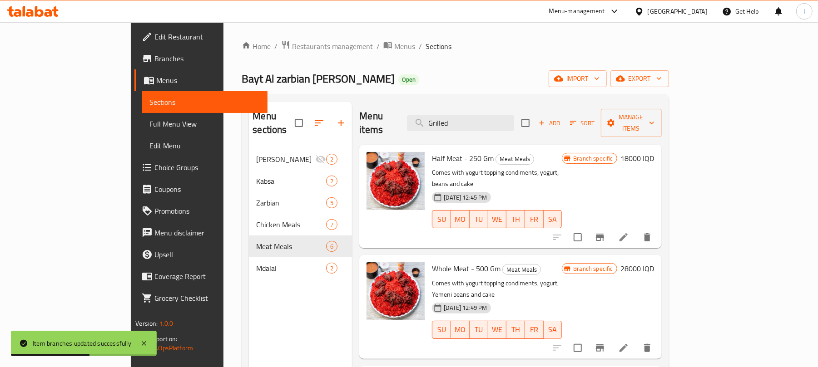
drag, startPoint x: 510, startPoint y: 115, endPoint x: 428, endPoint y: 116, distance: 82.7
click at [428, 116] on div "Menu items Grilled Add Sort Manage items" at bounding box center [510, 123] width 302 height 43
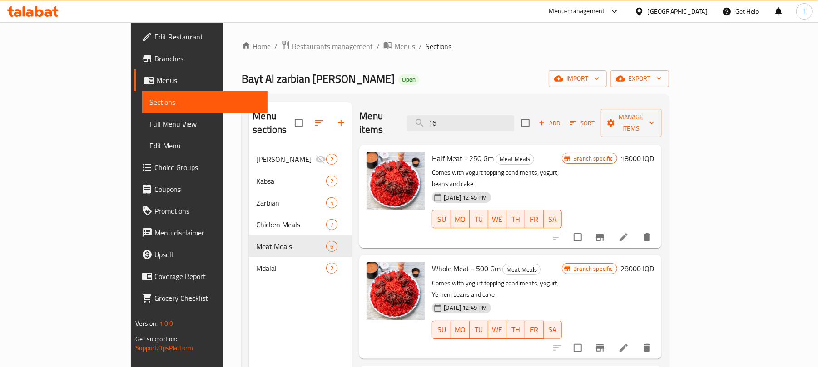
type input "165"
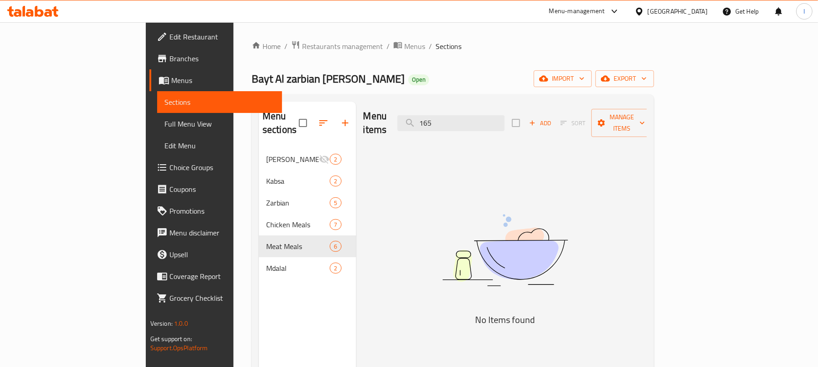
drag, startPoint x: 502, startPoint y: 122, endPoint x: 448, endPoint y: 123, distance: 54.5
click at [448, 123] on div "Menu items 165 Add Sort Manage items" at bounding box center [505, 123] width 284 height 43
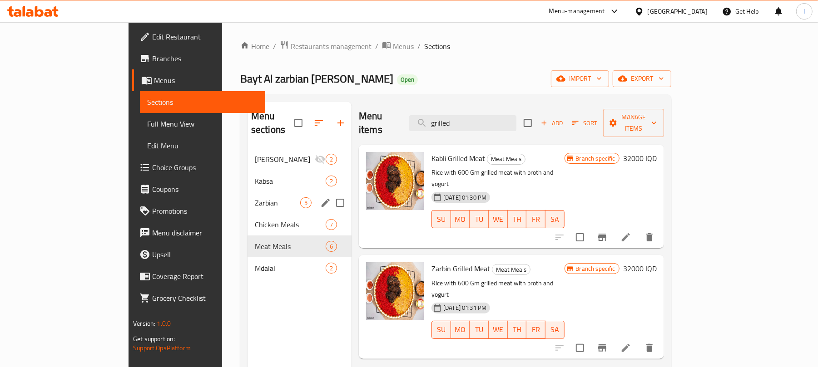
type input "grilled"
click at [247, 192] on div "Zarbian 5" at bounding box center [299, 203] width 104 height 22
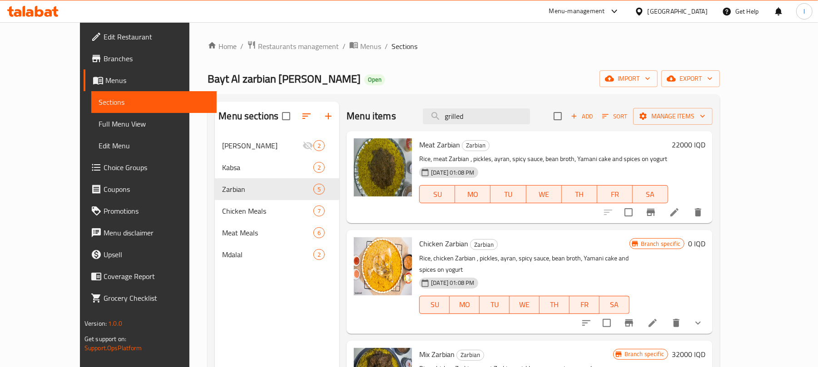
drag, startPoint x: 505, startPoint y: 117, endPoint x: 360, endPoint y: 119, distance: 144.9
click at [360, 119] on div "Menu items grilled Add Sort Manage items" at bounding box center [529, 117] width 366 height 30
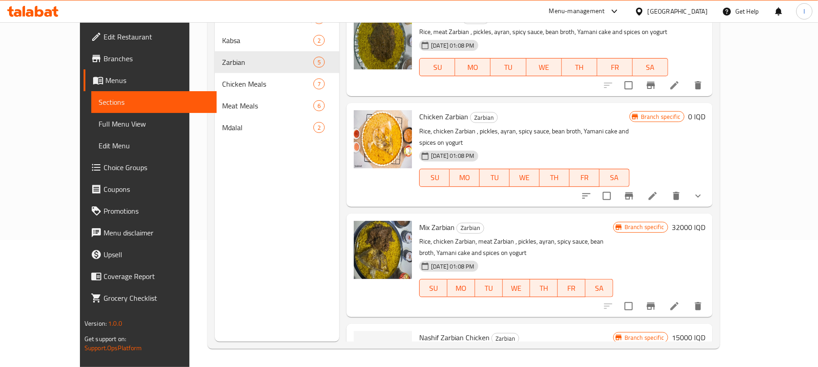
click at [231, 138] on nav "Yamani Mahshwsh 2 Kabsa 2 Zarbian 5 Chicken Meals 7 Meat Meals 6 Mdalal 2" at bounding box center [277, 73] width 124 height 138
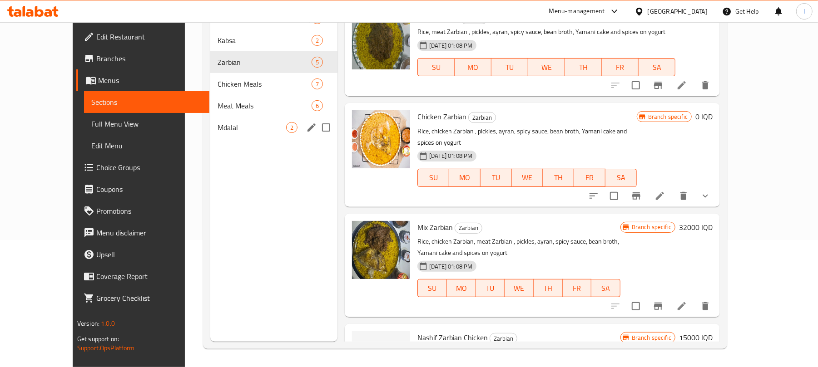
click at [233, 134] on div "Mdalal 2" at bounding box center [274, 128] width 128 height 22
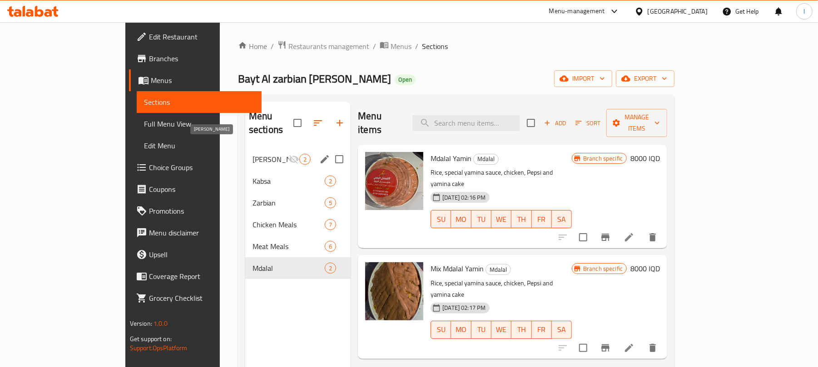
click at [252, 154] on span "Yamani Mahshwsh" at bounding box center [270, 159] width 36 height 11
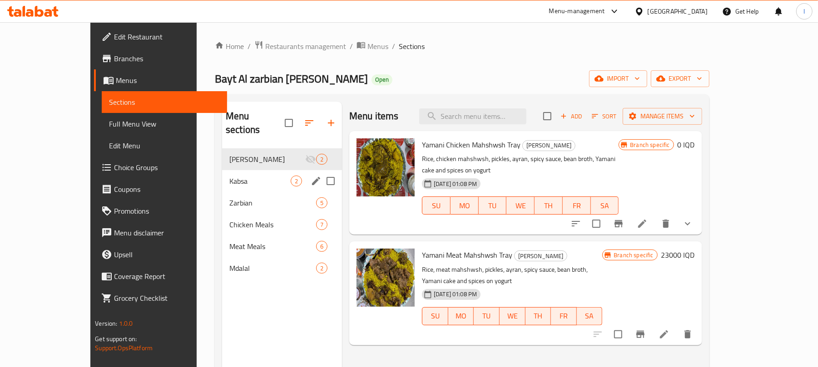
click at [222, 170] on div "Kabsa 2" at bounding box center [282, 181] width 120 height 22
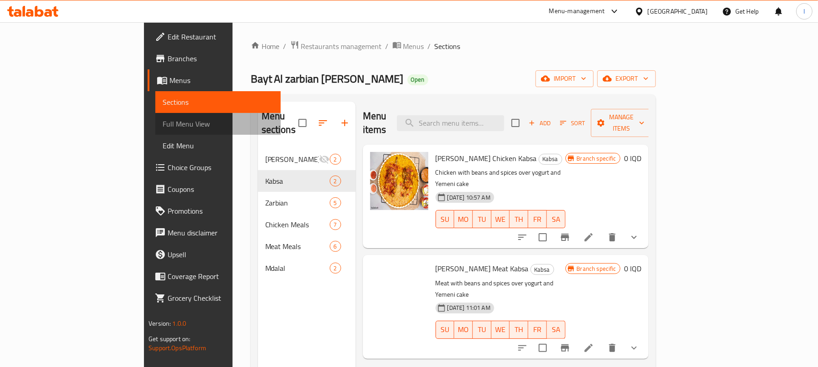
click at [163, 119] on span "Full Menu View" at bounding box center [218, 124] width 111 height 11
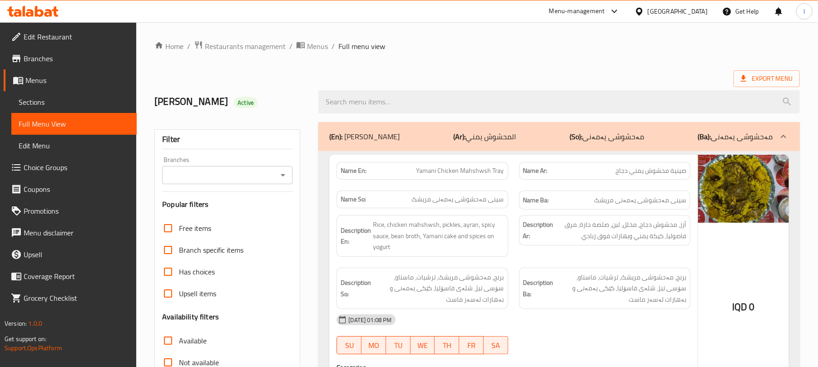
click at [282, 177] on icon "Open" at bounding box center [282, 175] width 11 height 11
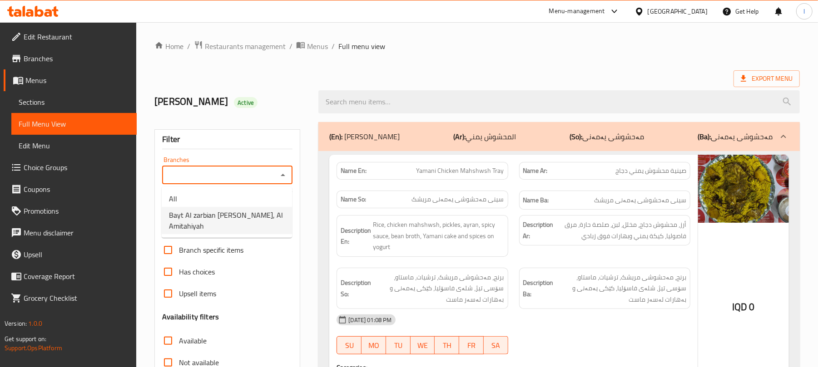
click at [218, 213] on span "Bayt Al zarbian Al yamani, Al Amitahiyah" at bounding box center [227, 221] width 116 height 22
type input "Bayt Al zarbian Al yamani, Al Amitahiyah"
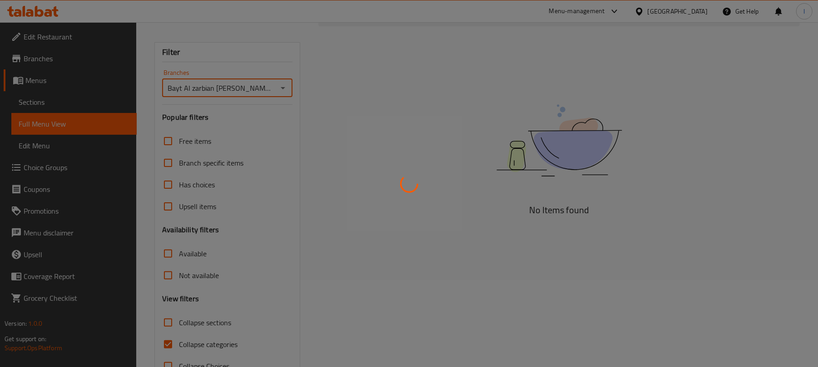
scroll to position [117, 0]
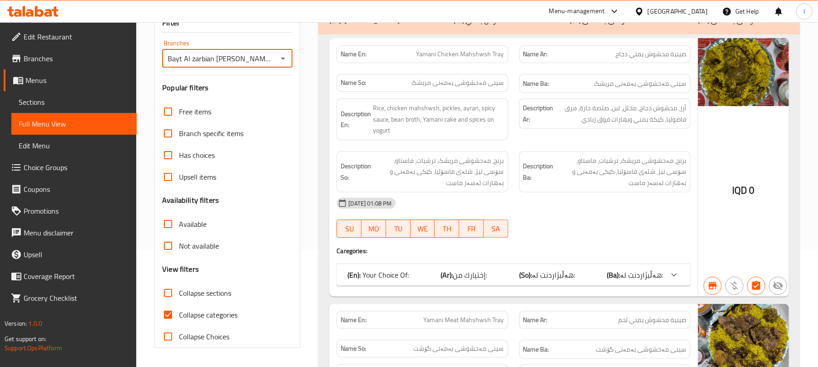
click at [171, 317] on input "Collapse categories" at bounding box center [168, 315] width 22 height 22
checkbox input "false"
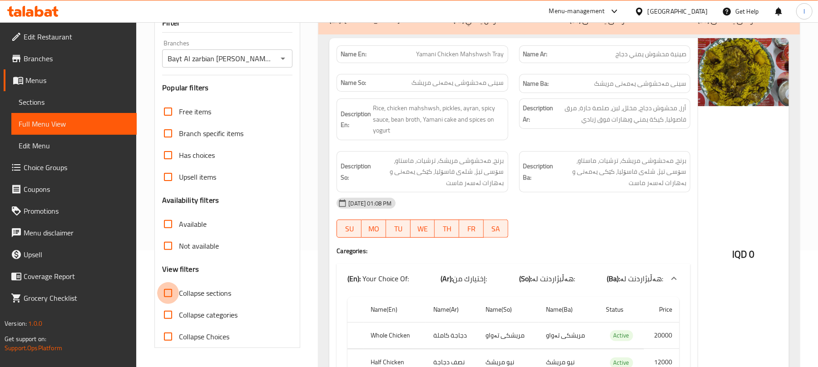
click at [171, 289] on input "Collapse sections" at bounding box center [168, 293] width 22 height 22
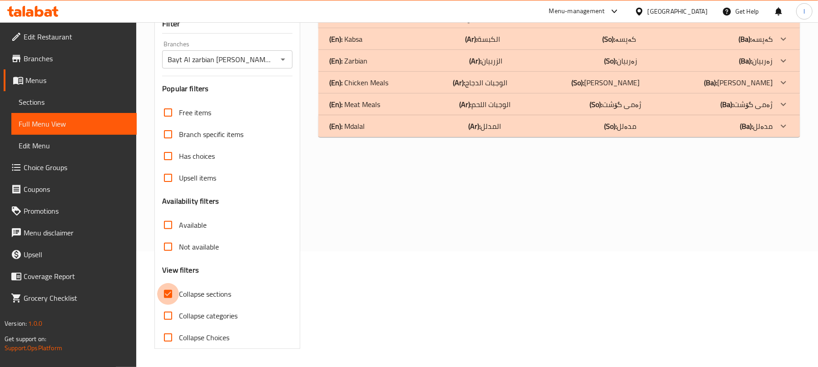
click at [171, 290] on input "Collapse sections" at bounding box center [168, 294] width 22 height 22
checkbox input "false"
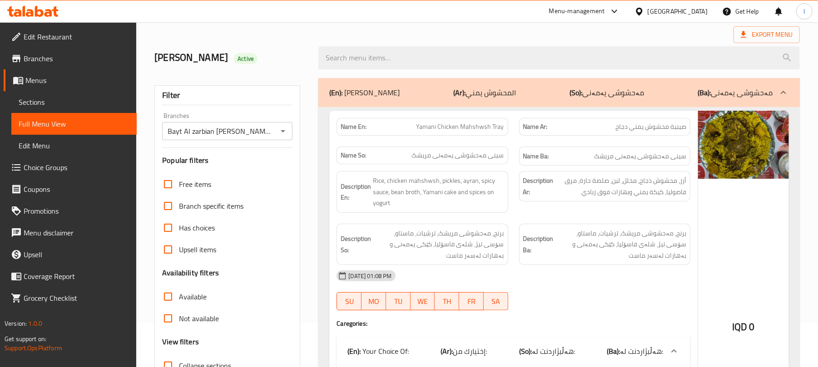
scroll to position [0, 0]
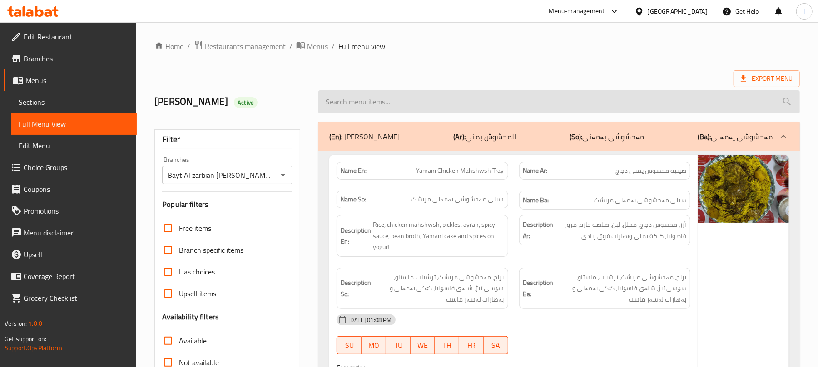
click at [406, 101] on input "search" at bounding box center [558, 101] width 481 height 23
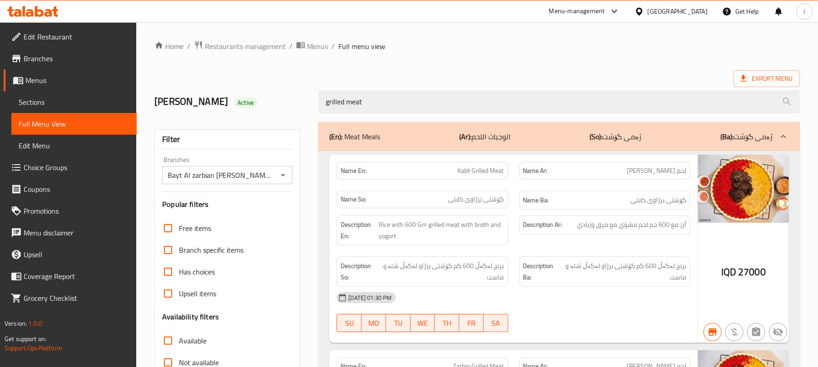
type input "grilled meat"
drag, startPoint x: 387, startPoint y: 99, endPoint x: 171, endPoint y: 122, distance: 217.8
click at [171, 122] on div "Home / Restaurants management / Menus / Full menu view Export Menu Kanar Active…" at bounding box center [476, 298] width 645 height 517
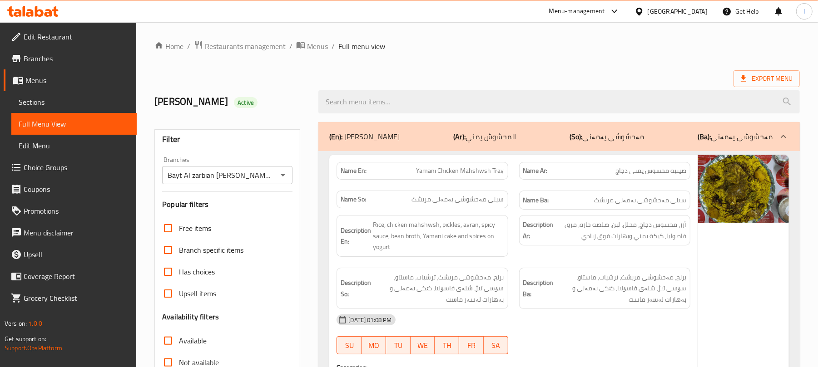
click at [465, 138] on b "(Ar):" at bounding box center [459, 137] width 12 height 14
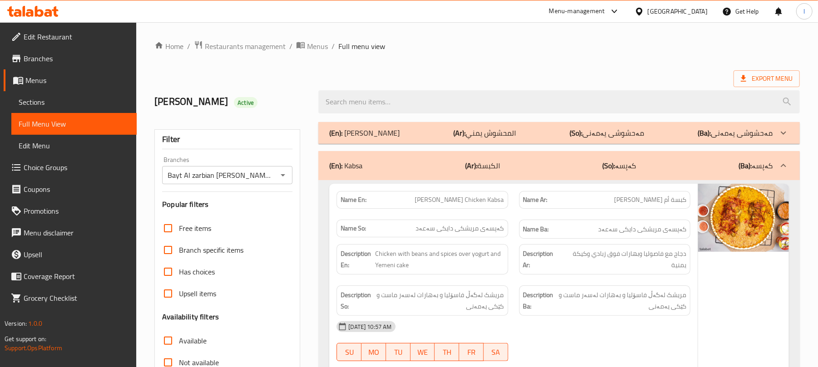
click at [609, 164] on b "(So):" at bounding box center [608, 166] width 13 height 14
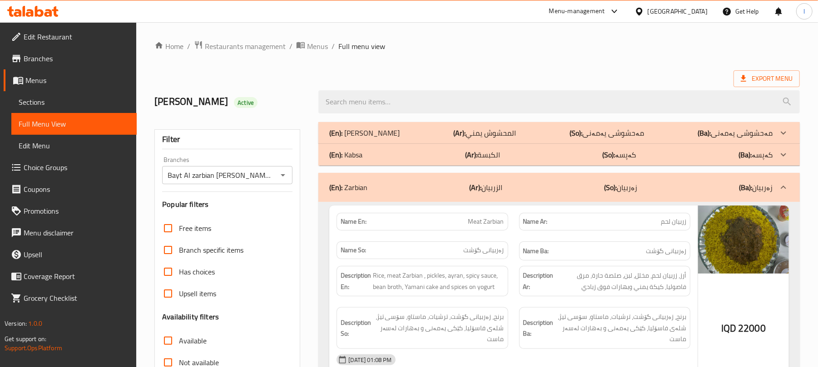
click at [610, 158] on b "(So):" at bounding box center [608, 155] width 13 height 14
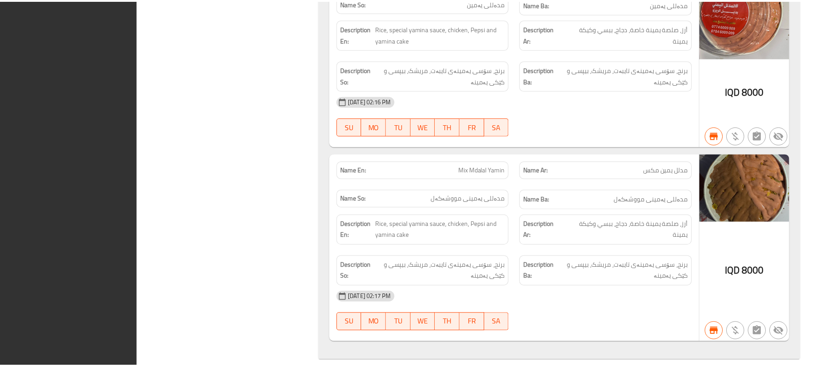
scroll to position [4983, 0]
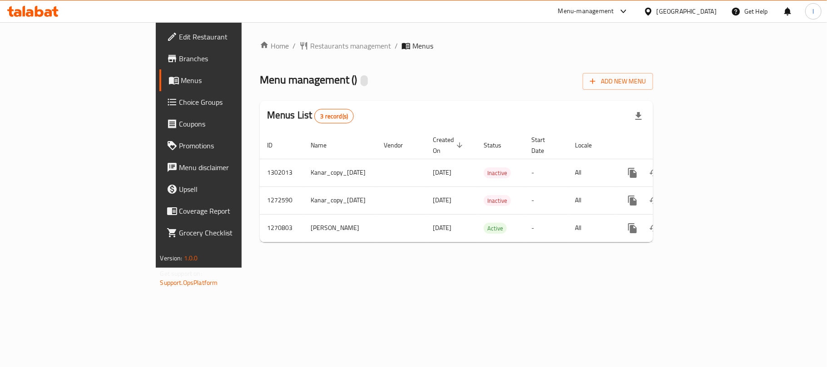
click at [53, 10] on icon at bounding box center [55, 11] width 6 height 10
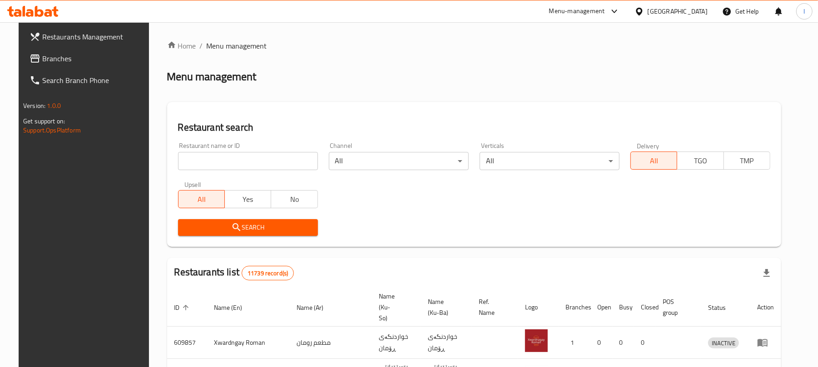
click at [198, 166] on input "search" at bounding box center [248, 161] width 140 height 18
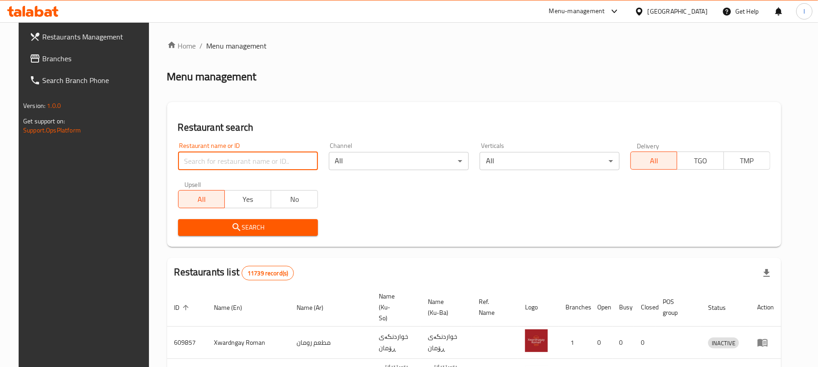
paste input "Burger 81"
type input "Burger 81"
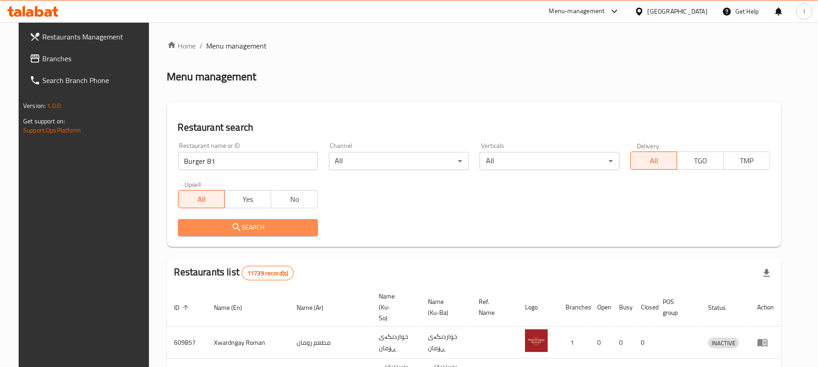
click at [231, 227] on icon "submit" at bounding box center [236, 227] width 11 height 11
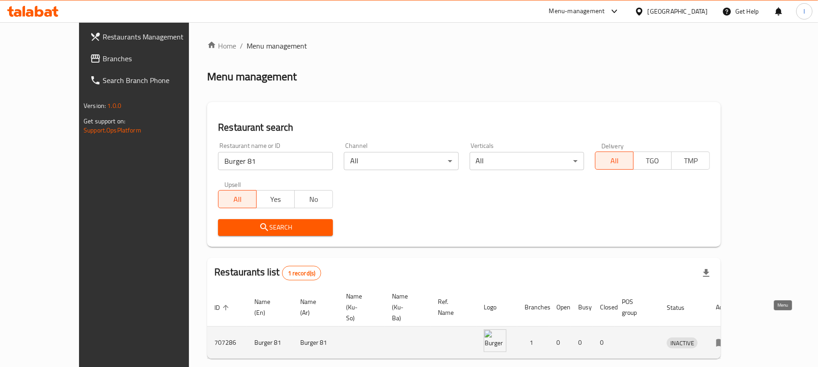
click at [727, 337] on icon "enhanced table" at bounding box center [721, 342] width 11 height 11
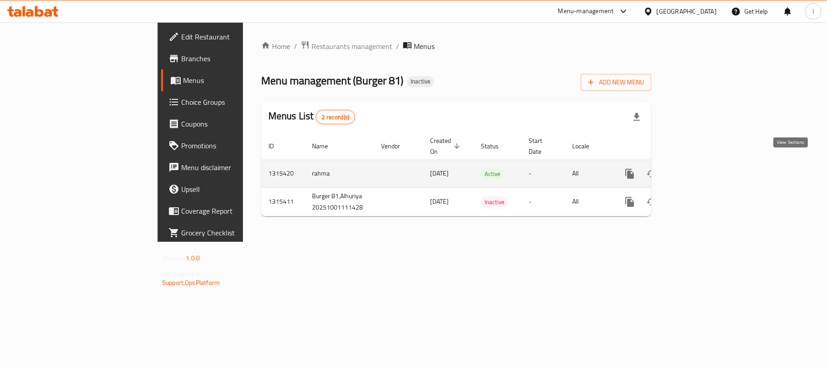
click at [701, 168] on icon "enhanced table" at bounding box center [695, 173] width 11 height 11
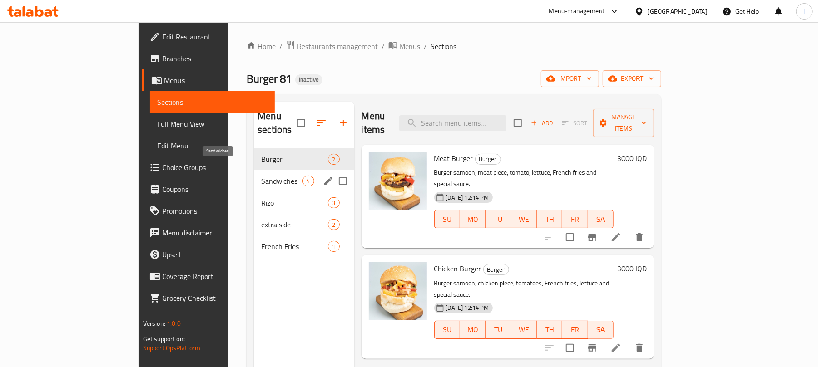
click at [261, 176] on span "Sandwiches" at bounding box center [281, 181] width 41 height 11
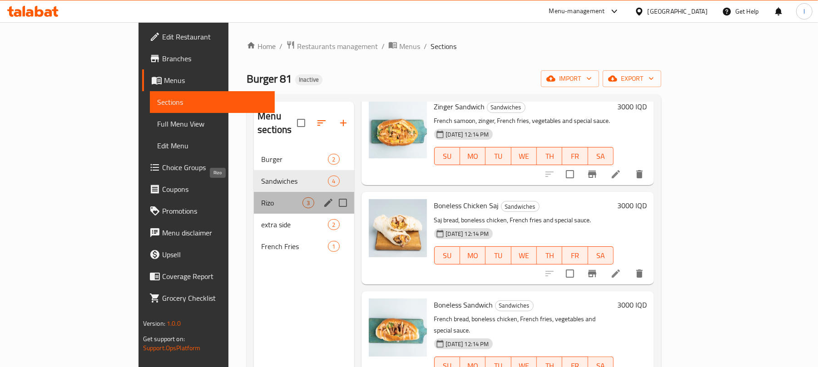
click at [261, 198] on span "Rizo" at bounding box center [281, 203] width 41 height 11
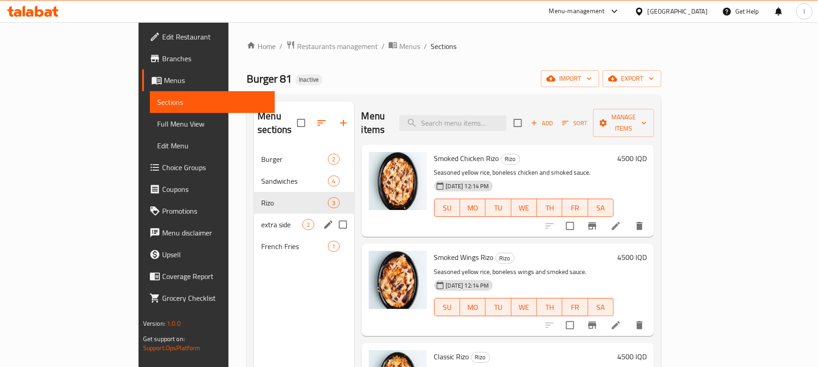
click at [254, 218] on div "extra side 2" at bounding box center [304, 225] width 100 height 22
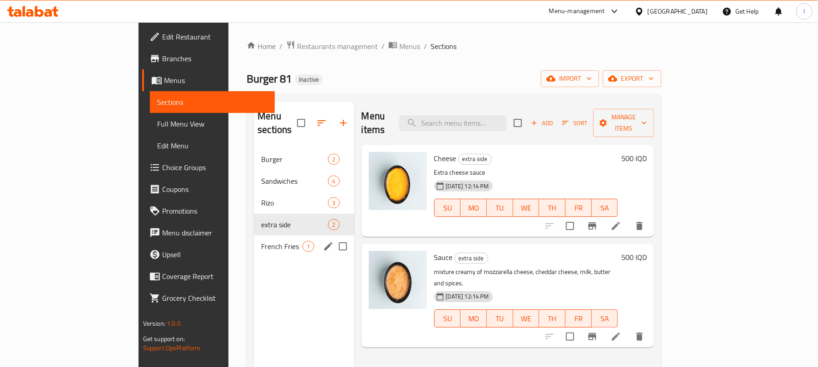
click at [254, 242] on div "French Fries 1" at bounding box center [304, 247] width 100 height 22
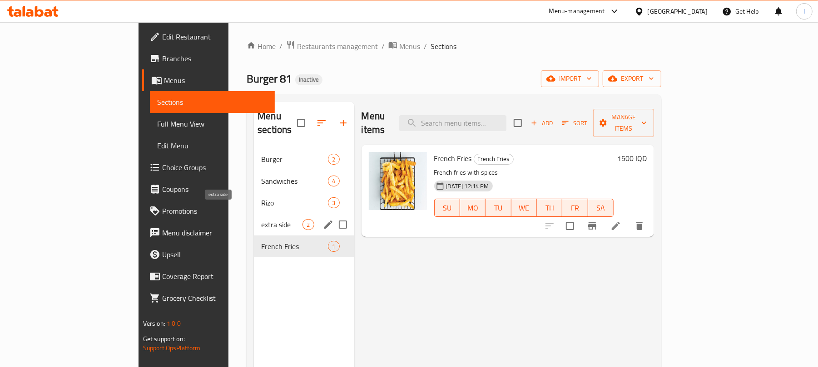
click at [254, 236] on div "French Fries 1" at bounding box center [304, 247] width 100 height 22
click at [261, 219] on span "extra side" at bounding box center [281, 224] width 41 height 11
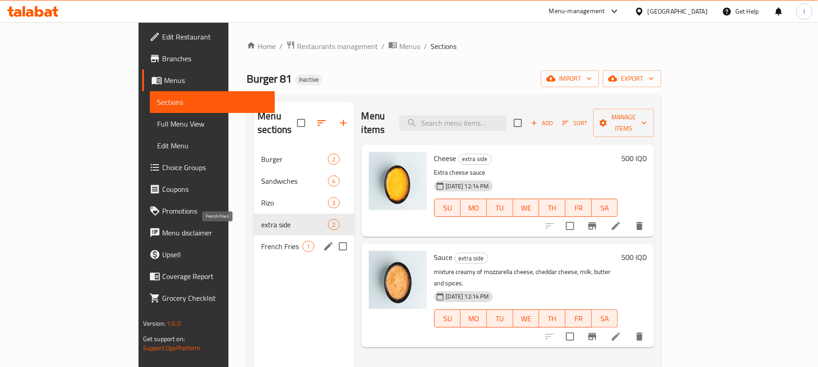
click at [261, 241] on span "French Fries" at bounding box center [281, 246] width 41 height 11
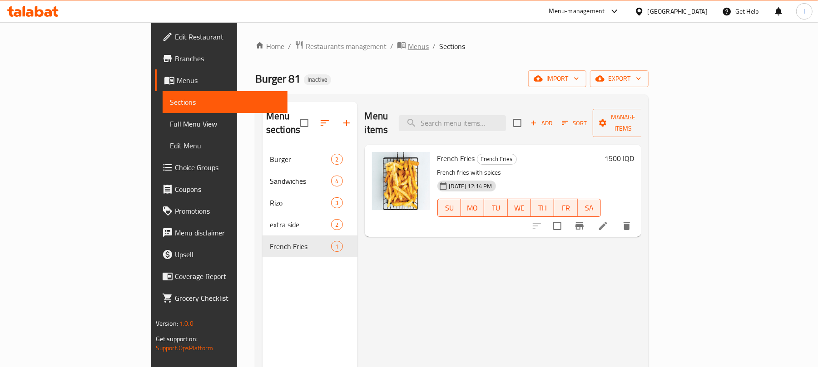
click at [408, 45] on span "Menus" at bounding box center [418, 46] width 21 height 11
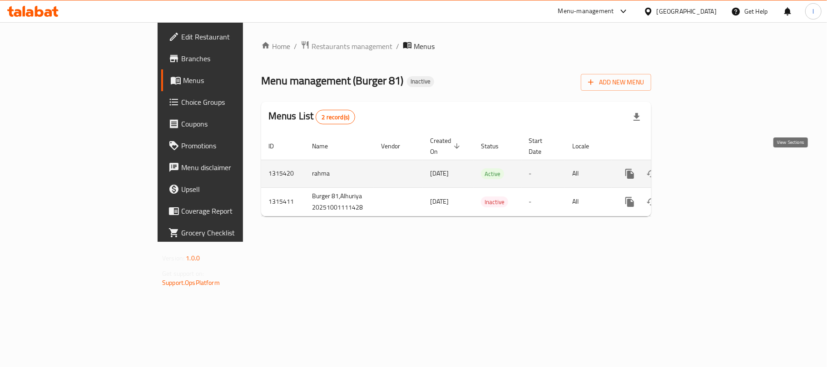
click at [706, 163] on link "enhanced table" at bounding box center [695, 174] width 22 height 22
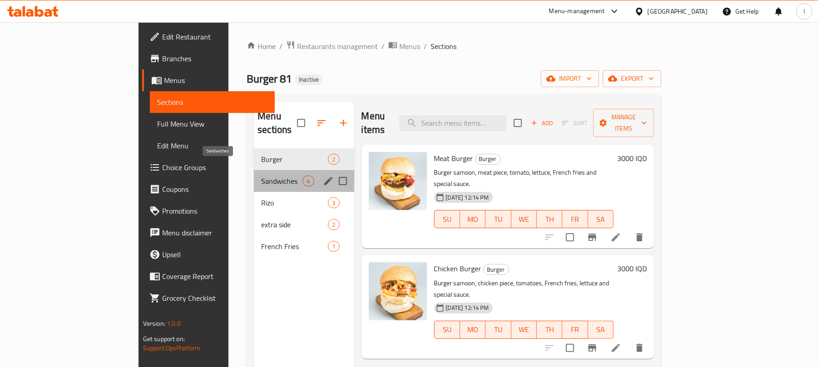
drag, startPoint x: 253, startPoint y: 172, endPoint x: 264, endPoint y: 169, distance: 11.1
click at [261, 176] on span "Sandwiches" at bounding box center [281, 181] width 41 height 11
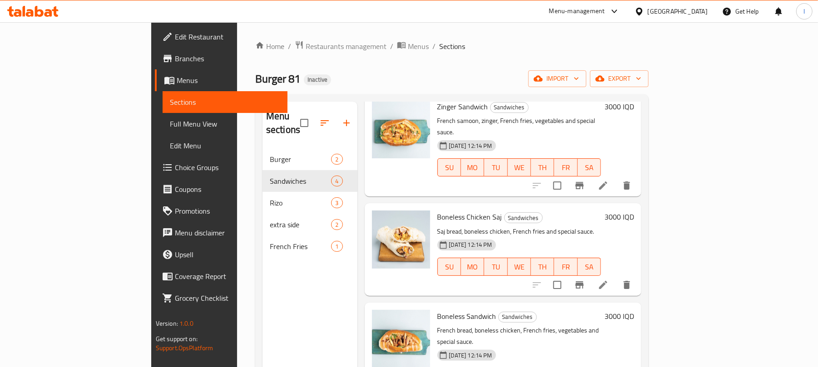
scroll to position [128, 0]
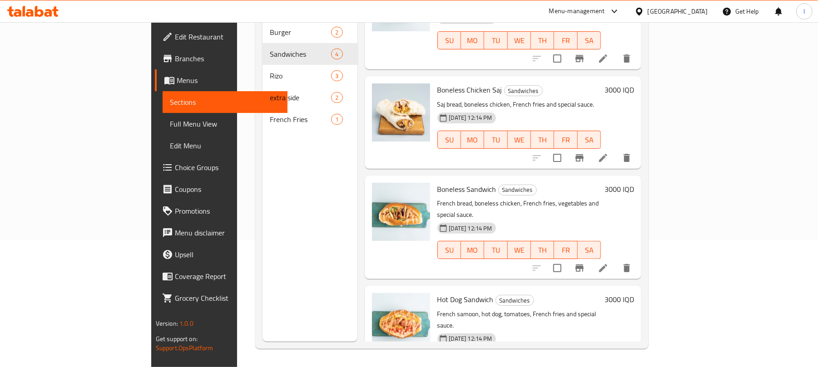
click at [616, 260] on li at bounding box center [602, 268] width 25 height 16
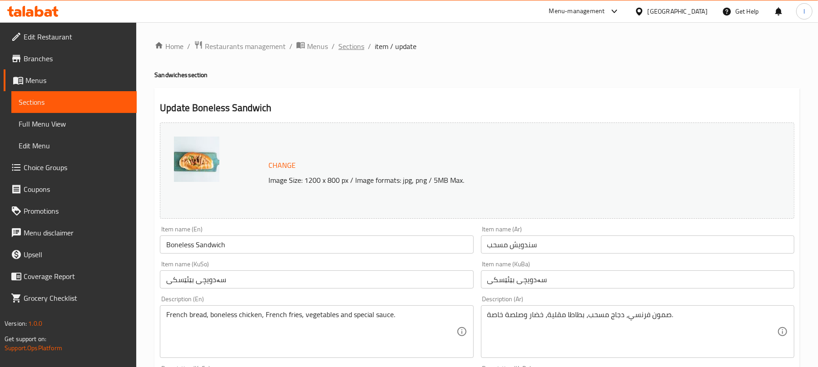
click at [355, 44] on span "Sections" at bounding box center [351, 46] width 26 height 11
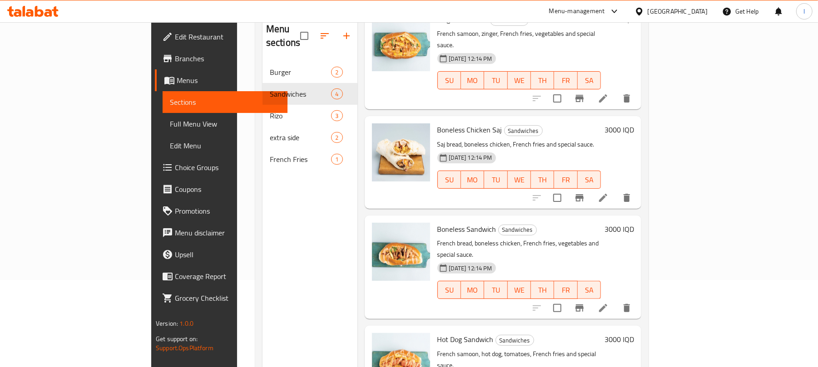
scroll to position [128, 0]
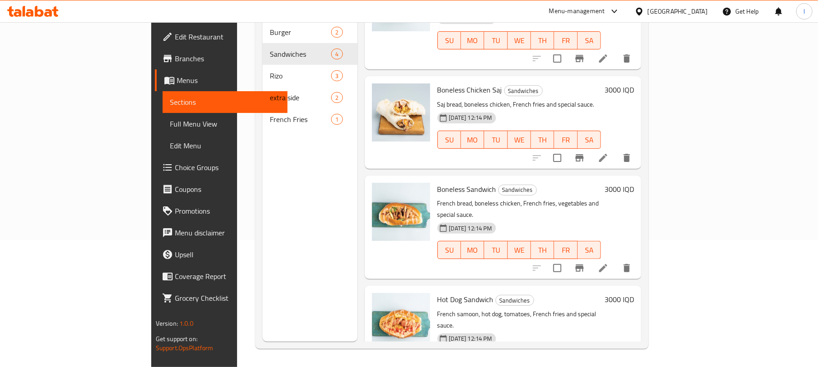
click at [25, 15] on icon at bounding box center [32, 11] width 51 height 11
